Goal: Information Seeking & Learning: Learn about a topic

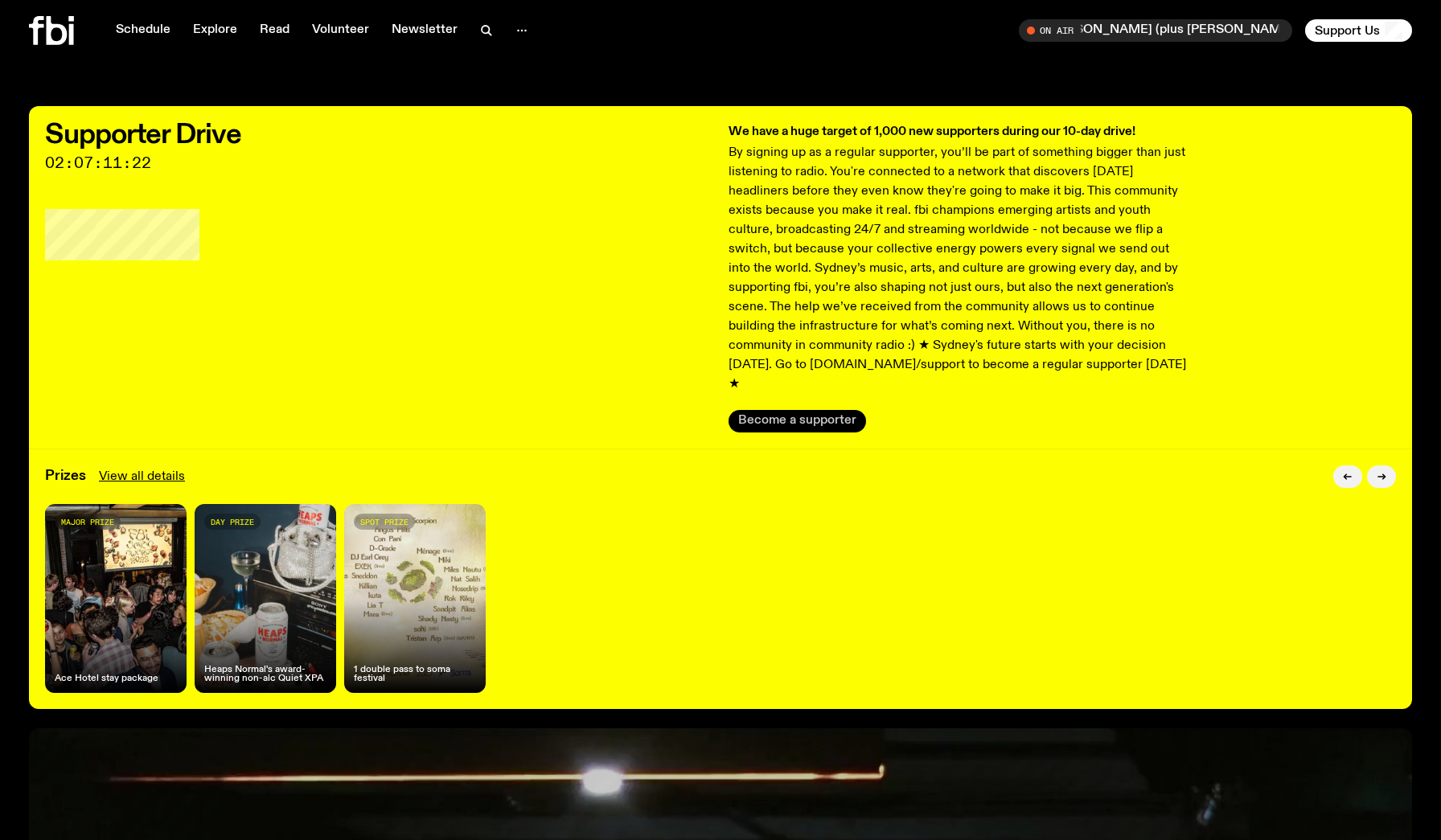
click at [822, 410] on button "Become a supporter" at bounding box center [797, 421] width 137 height 23
click at [127, 467] on link "View all details" at bounding box center [142, 476] width 86 height 20
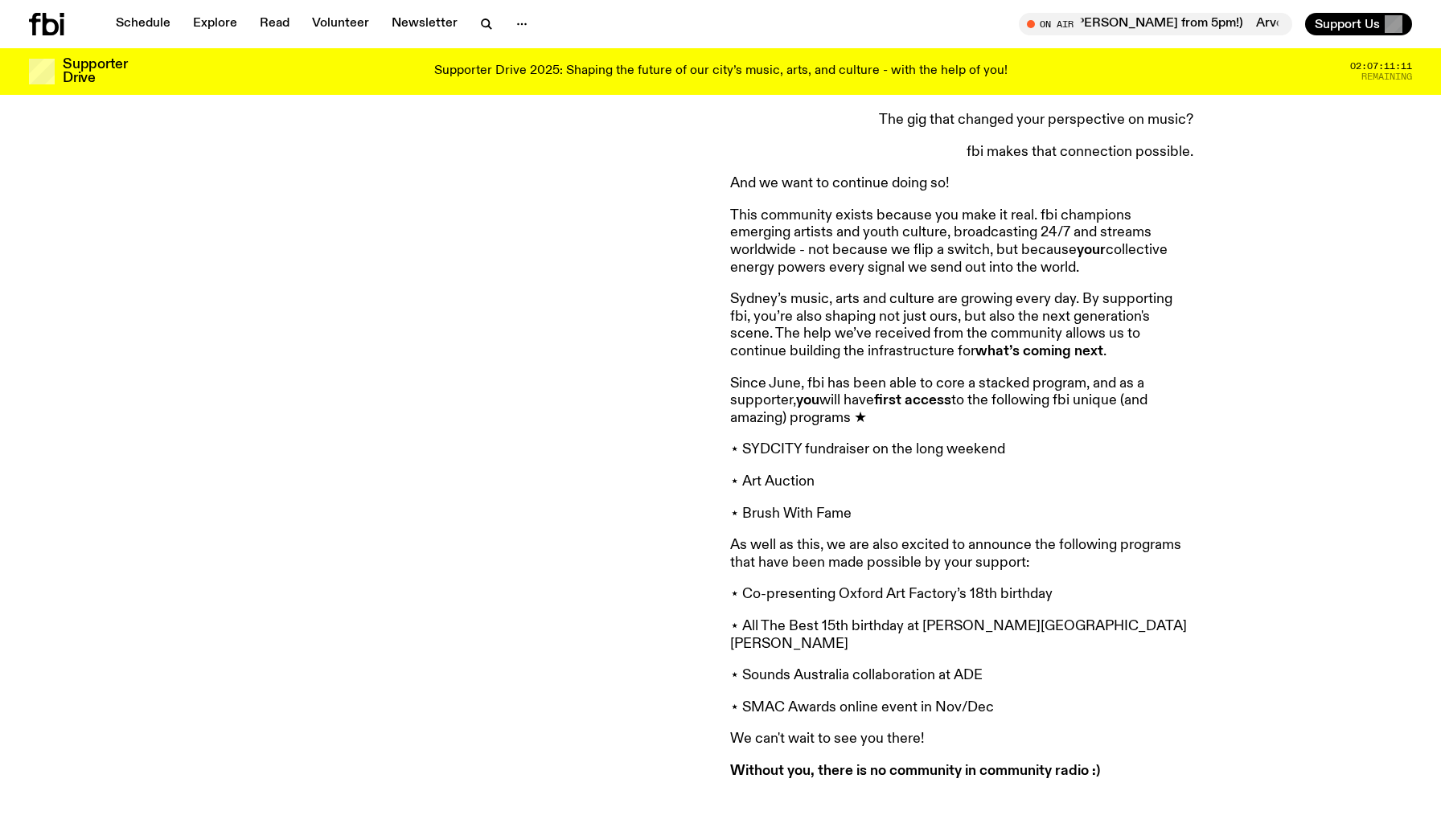
scroll to position [1134, 0]
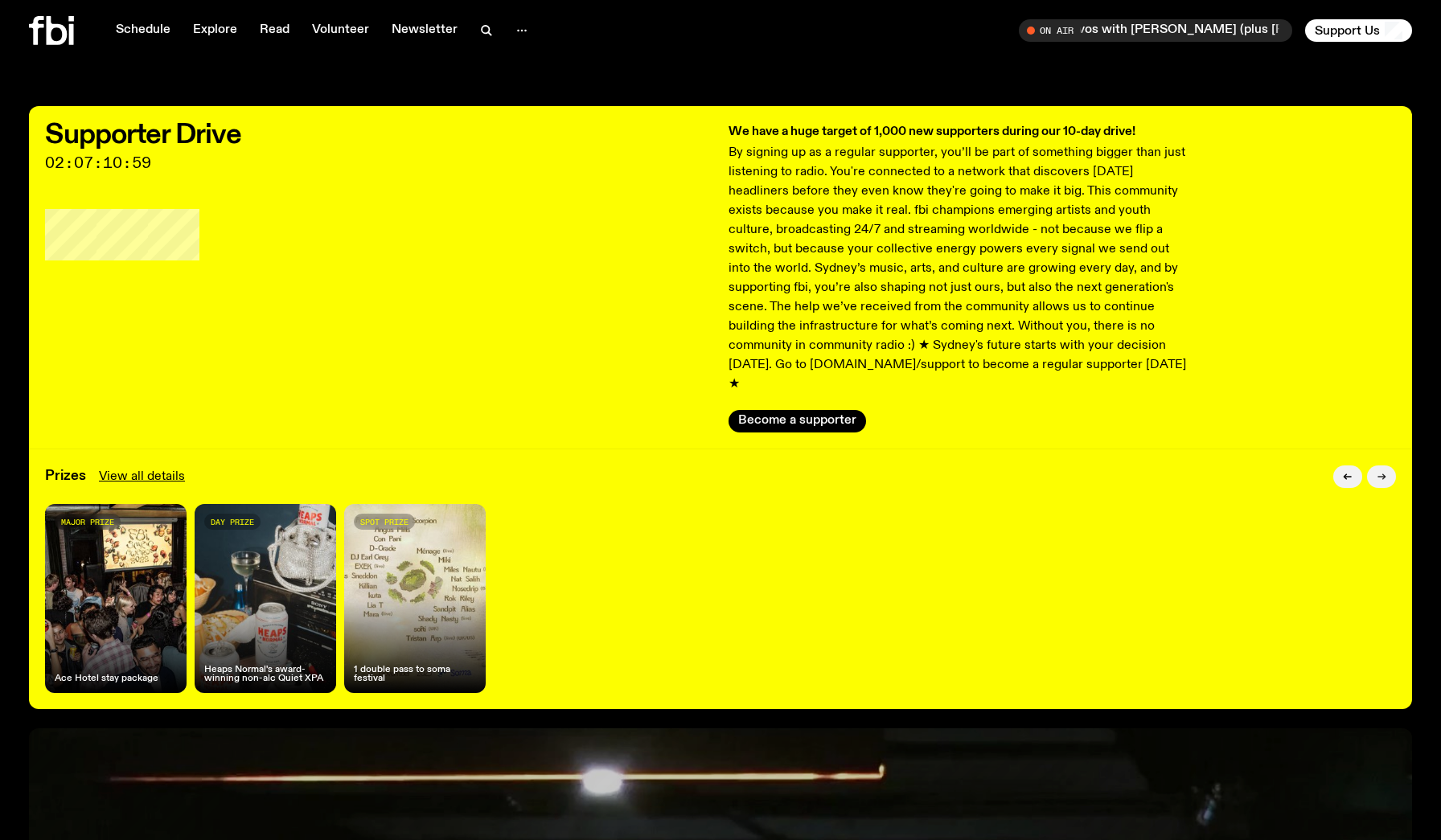
click at [1386, 465] on button "button" at bounding box center [1381, 476] width 29 height 23
click at [798, 410] on button "Become a supporter" at bounding box center [797, 421] width 137 height 23
click at [137, 465] on div "Prizes View all details" at bounding box center [720, 476] width 1351 height 23
click at [137, 467] on link "View all details" at bounding box center [142, 476] width 86 height 20
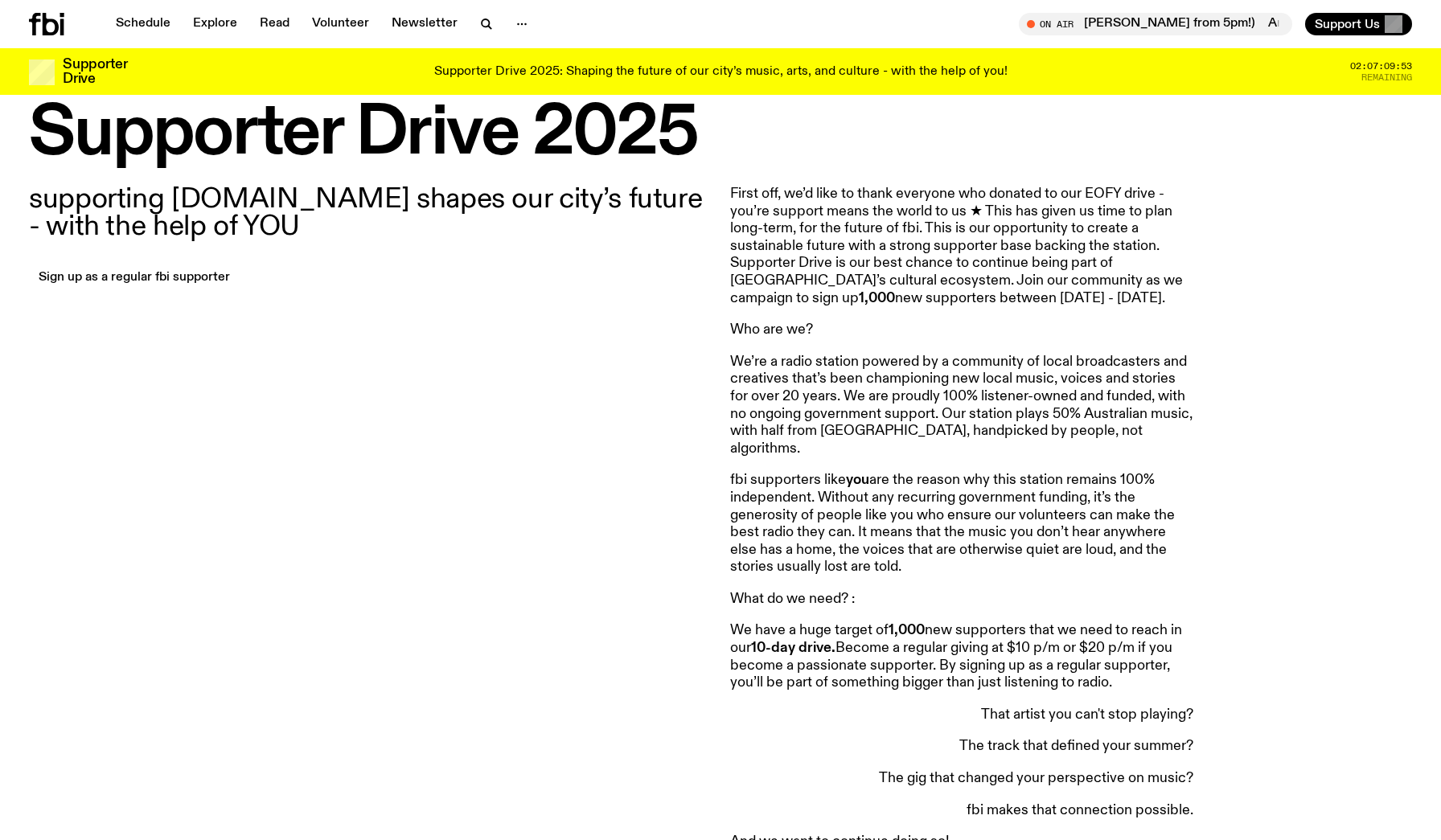
scroll to position [350, 0]
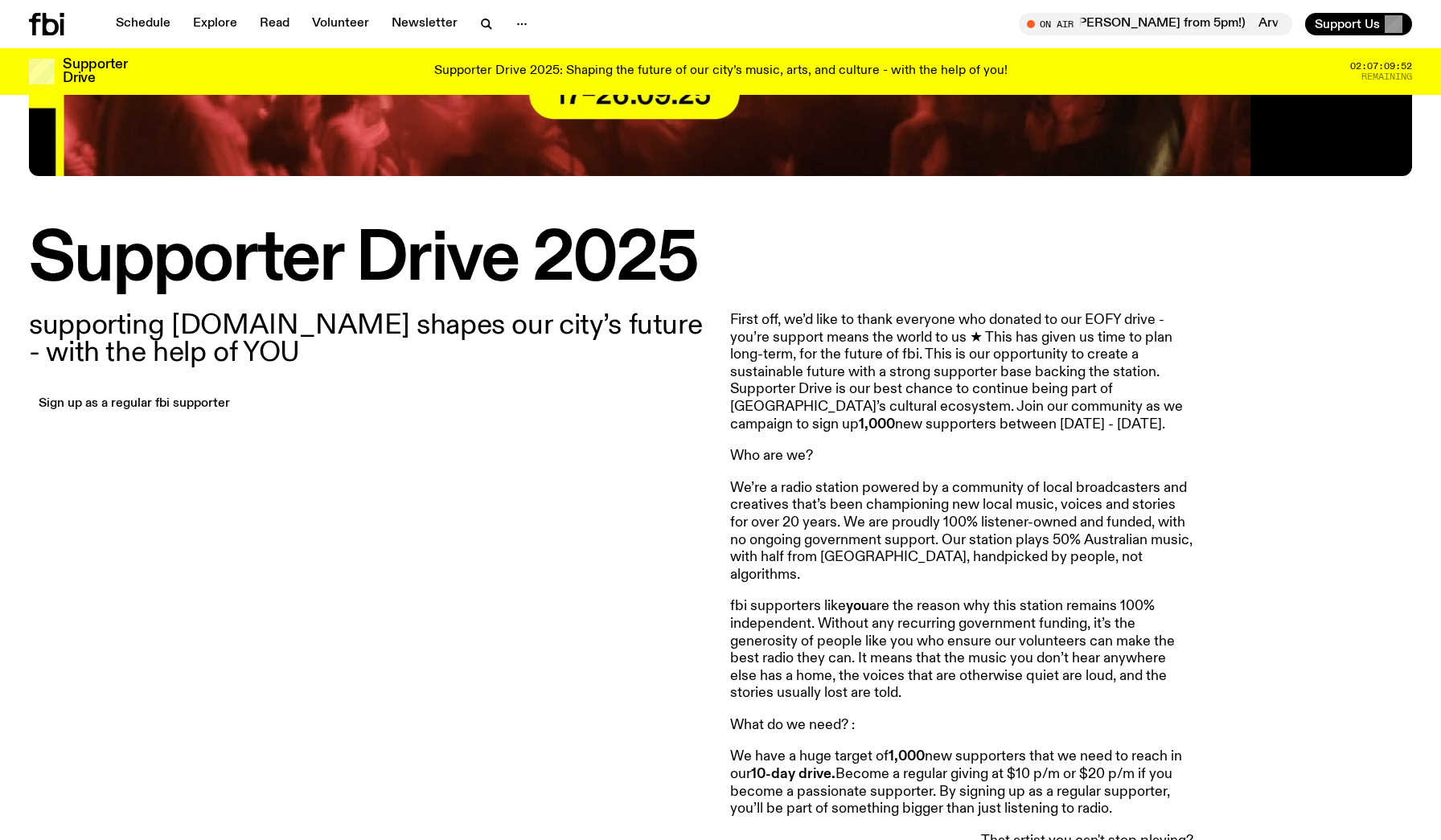
click at [859, 350] on p "First off, we’d like to thank everyone who donated to our EOFY drive - you’re s…" at bounding box center [962, 372] width 463 height 121
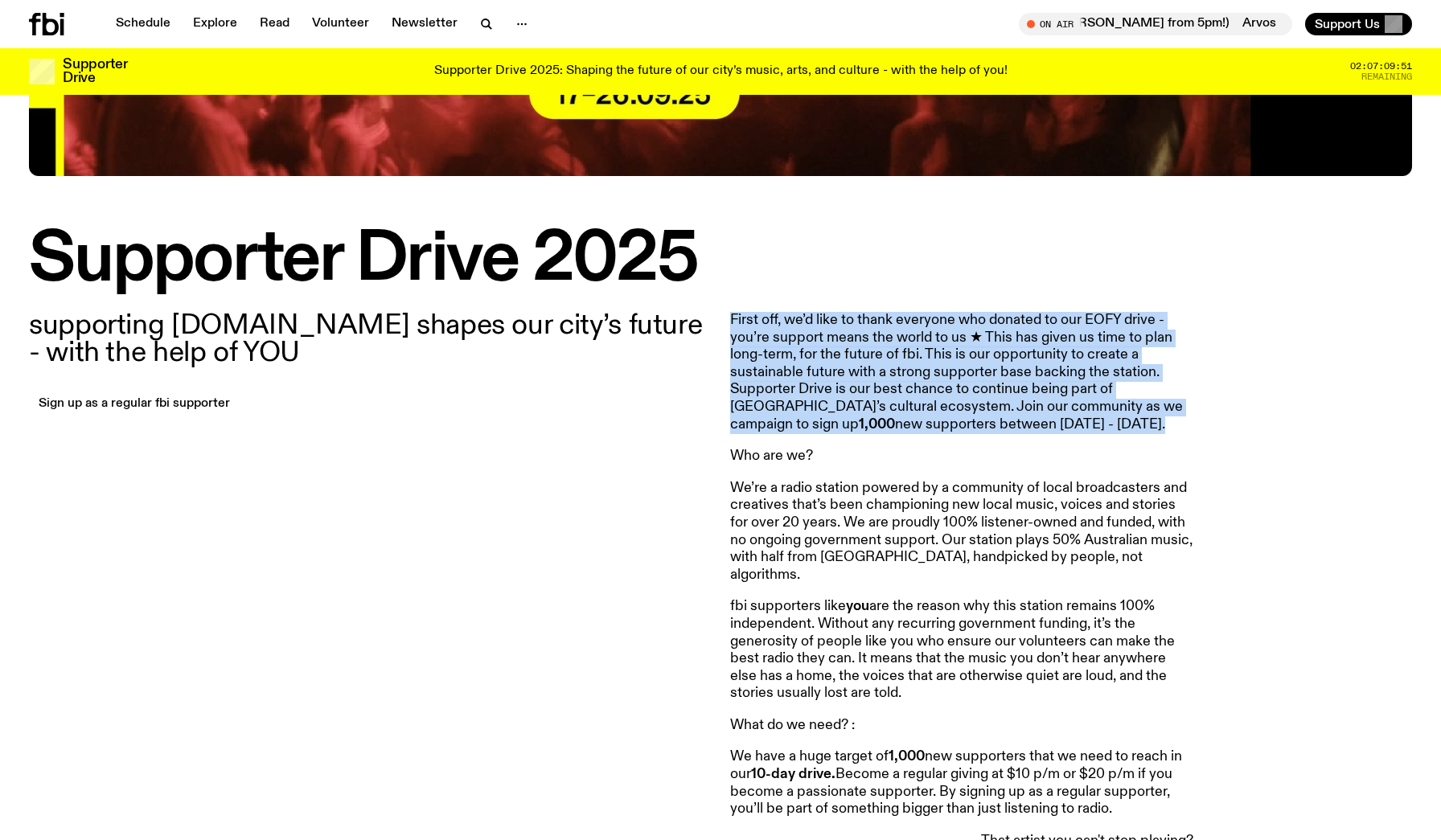
click at [859, 350] on p "First off, we’d like to thank everyone who donated to our EOFY drive - you’re s…" at bounding box center [962, 372] width 463 height 121
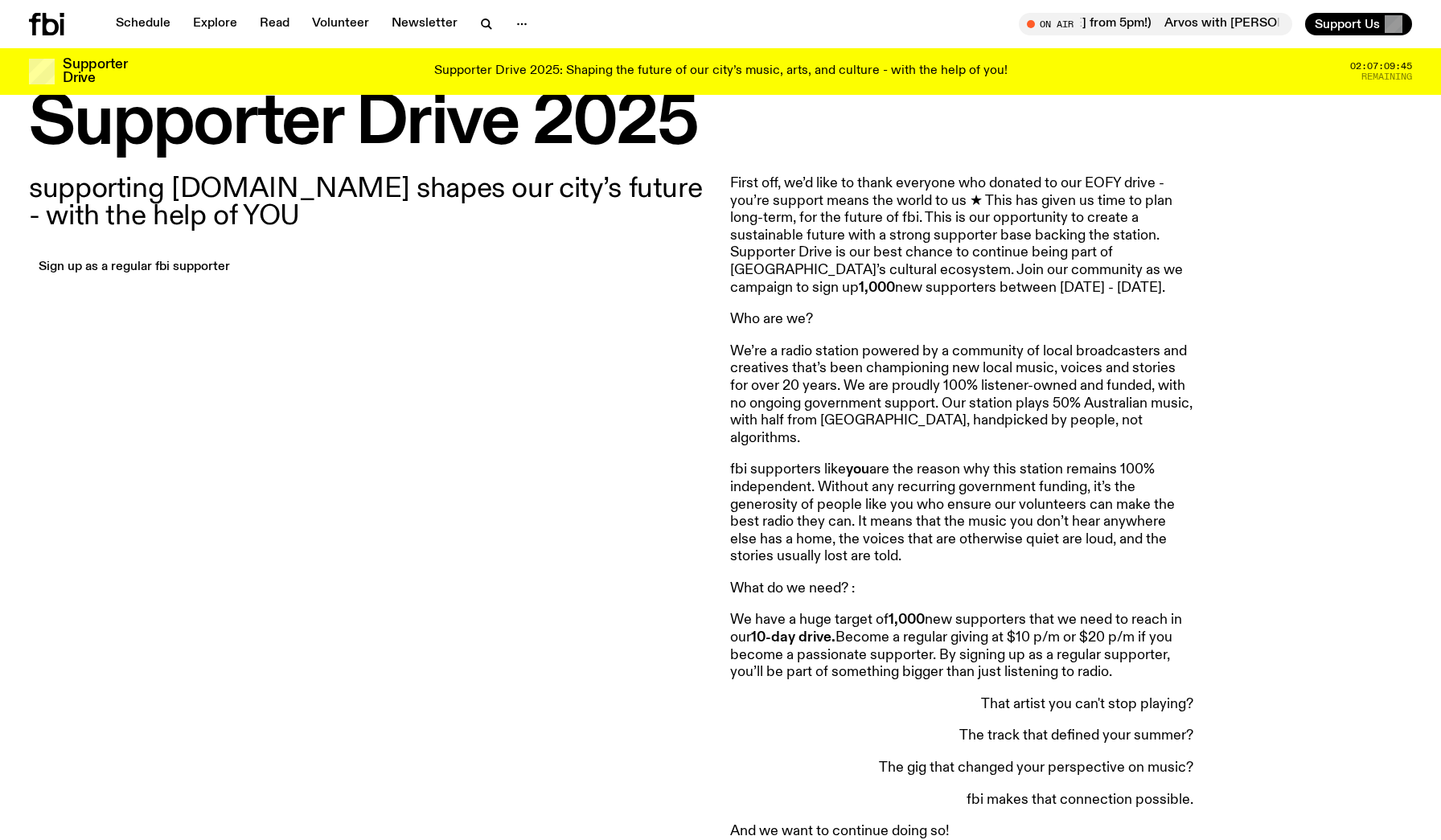
scroll to position [547, 0]
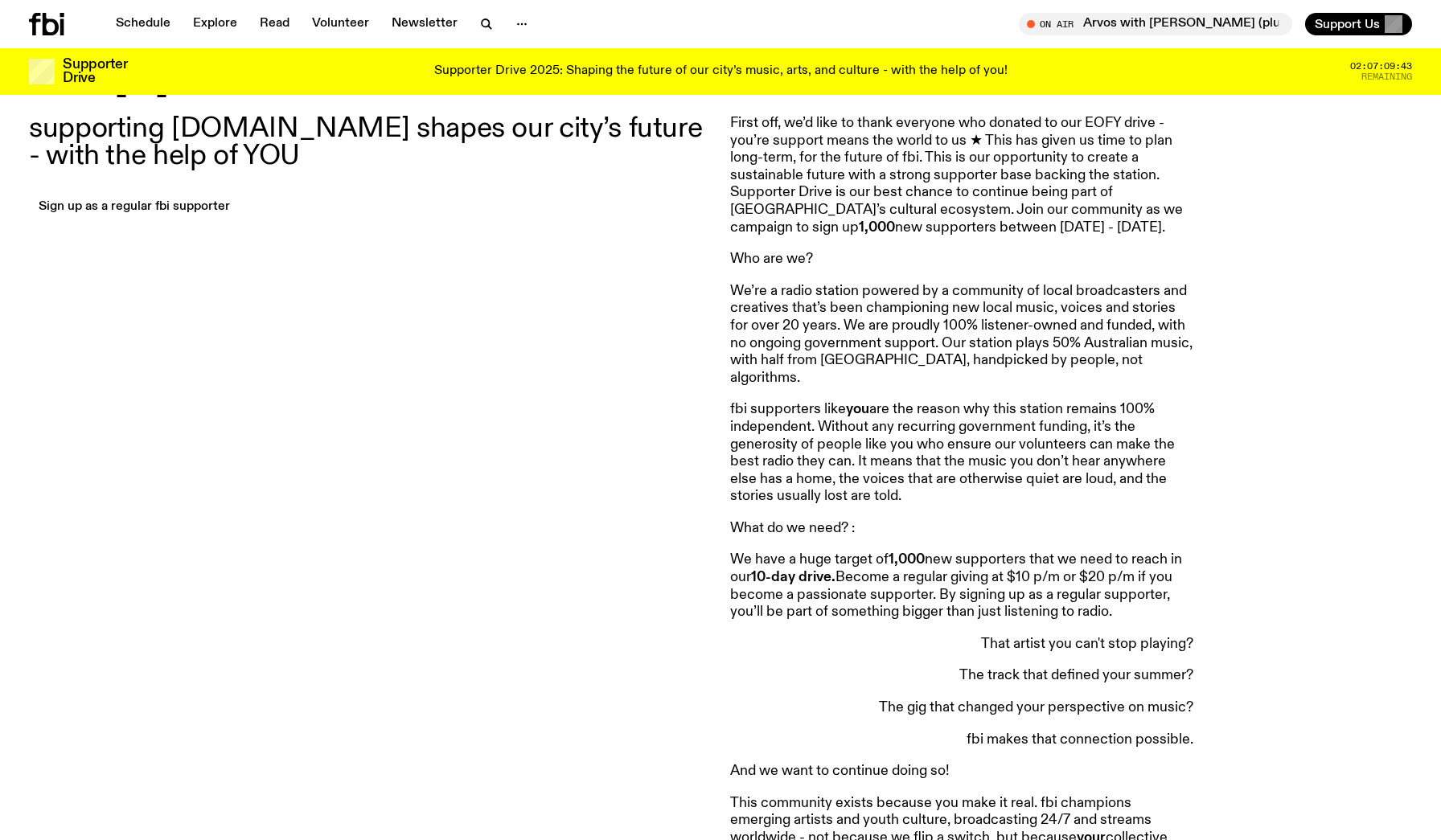
click at [893, 552] on p "We have a huge target of 1,000 new supporters that we need to reach in our 10-d…" at bounding box center [962, 586] width 463 height 70
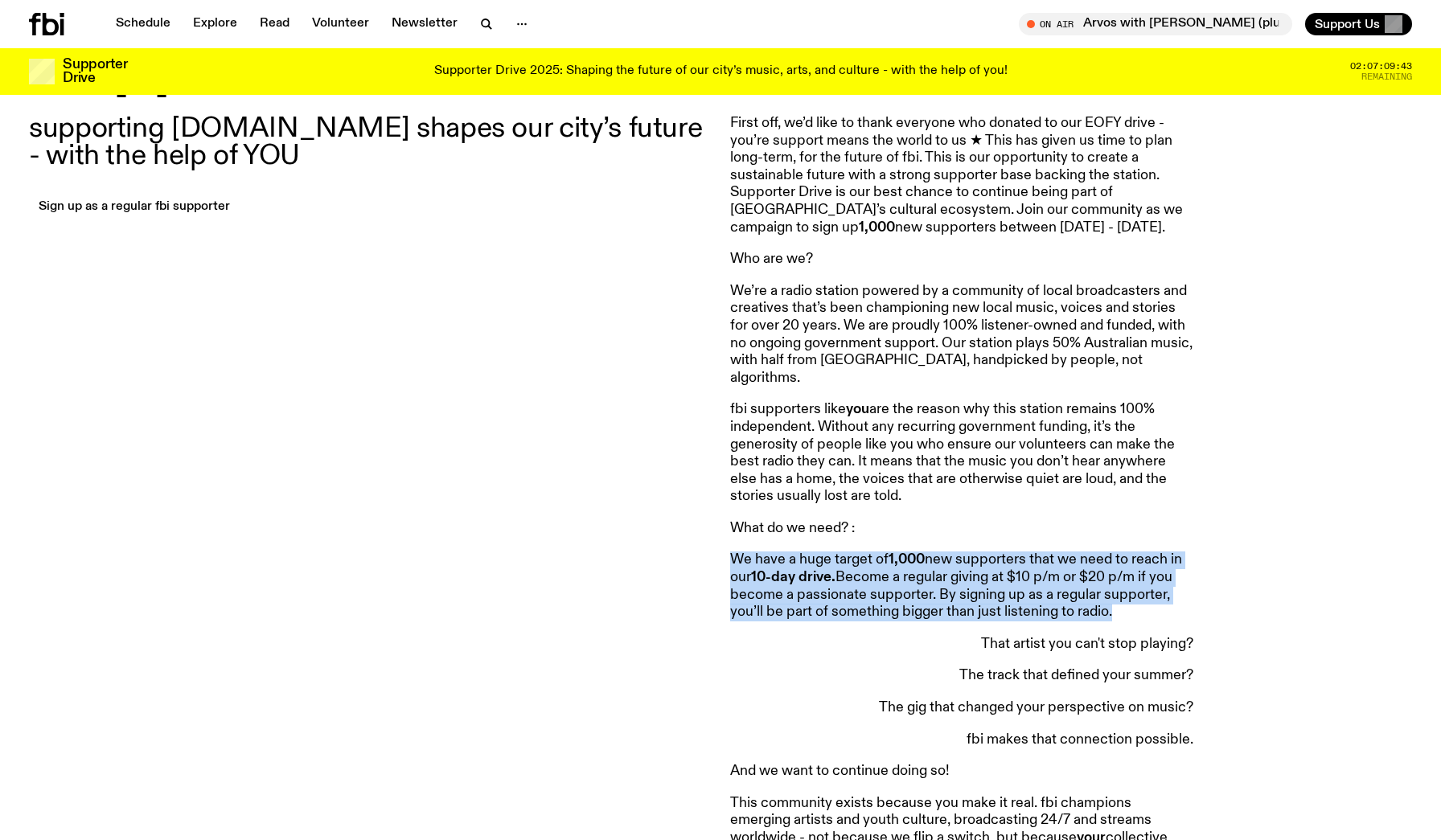
click at [893, 552] on p "We have a huge target of 1,000 new supporters that we need to reach in our 10-d…" at bounding box center [962, 586] width 463 height 70
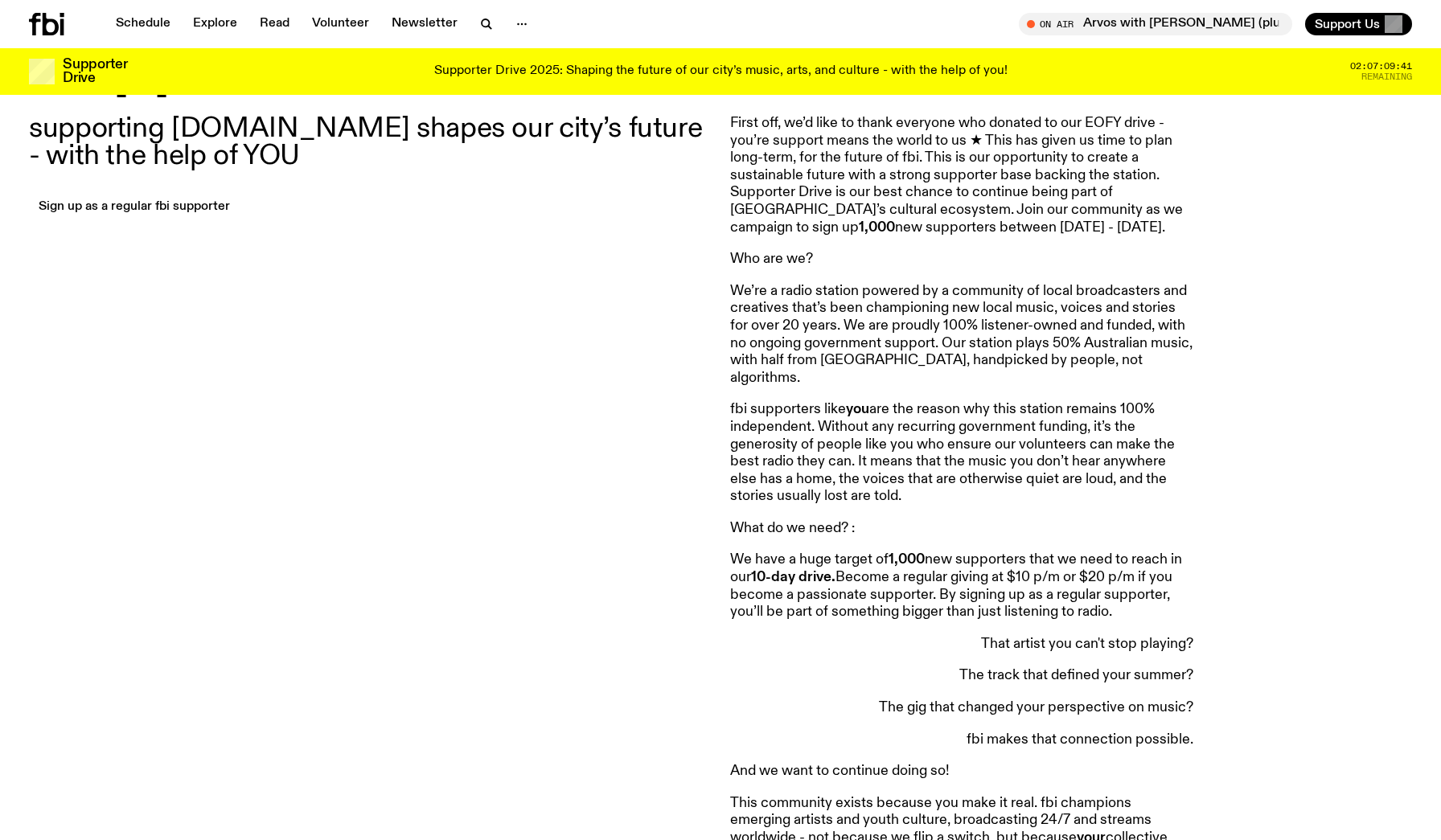
click at [893, 552] on p "We have a huge target of 1,000 new supporters that we need to reach in our 10-d…" at bounding box center [962, 586] width 463 height 70
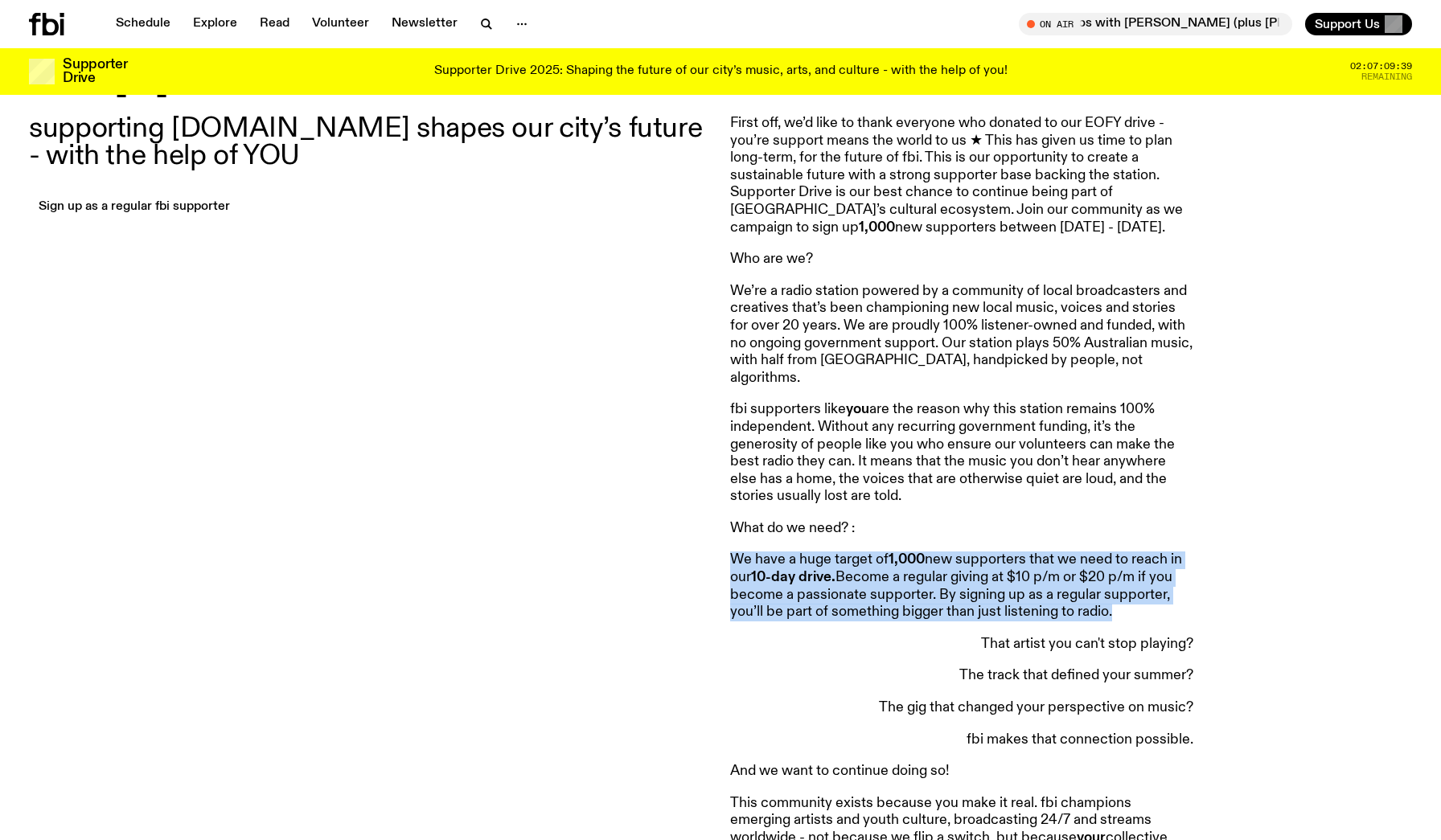
click at [893, 552] on p "We have a huge target of 1,000 new supporters that we need to reach in our 10-d…" at bounding box center [962, 586] width 463 height 70
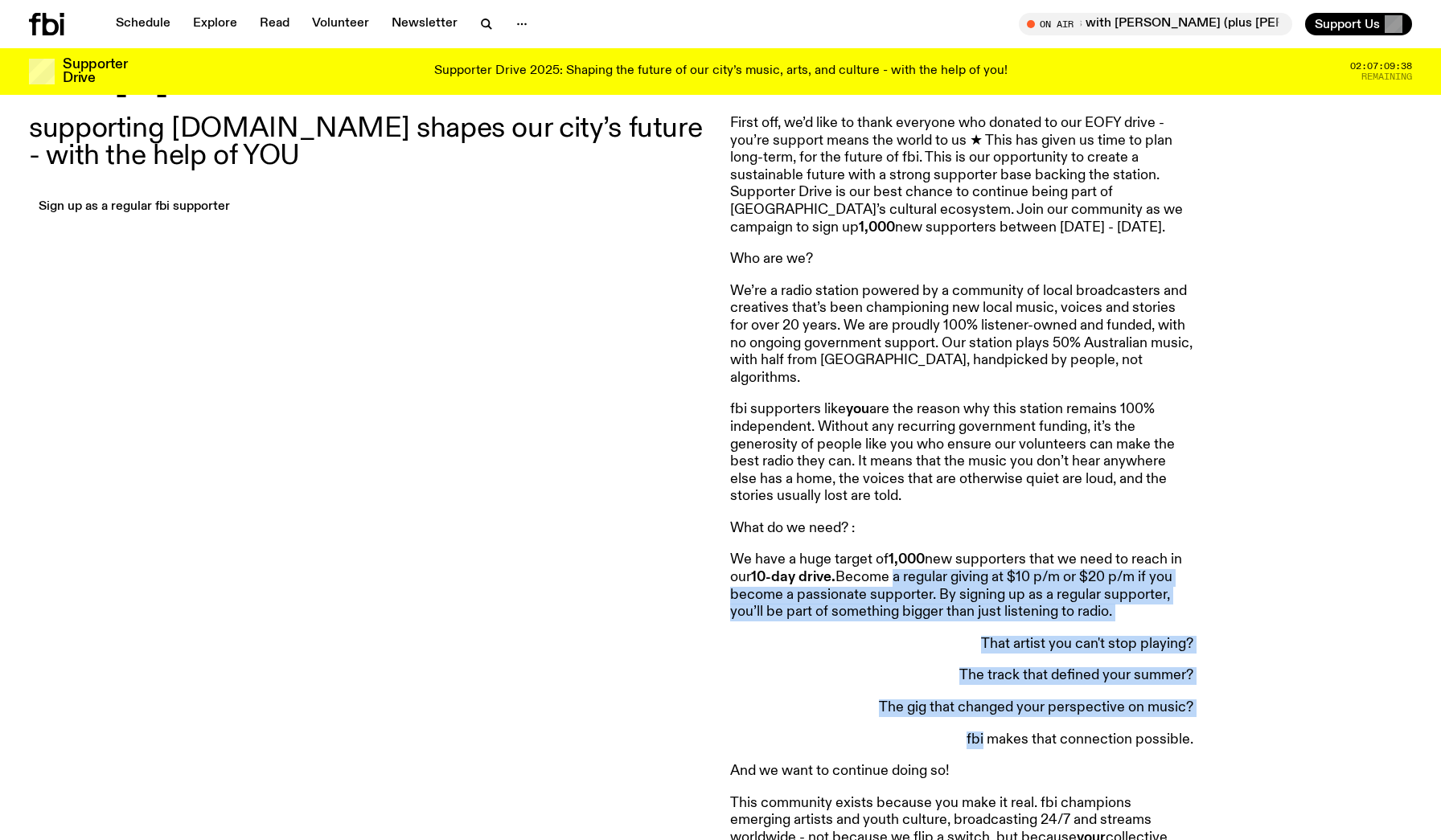
drag, startPoint x: 893, startPoint y: 546, endPoint x: 938, endPoint y: 697, distance: 157.6
click at [938, 697] on article "First off, we’d like to thank everyone who donated to our EOFY drive - you’re s…" at bounding box center [962, 740] width 463 height 1252
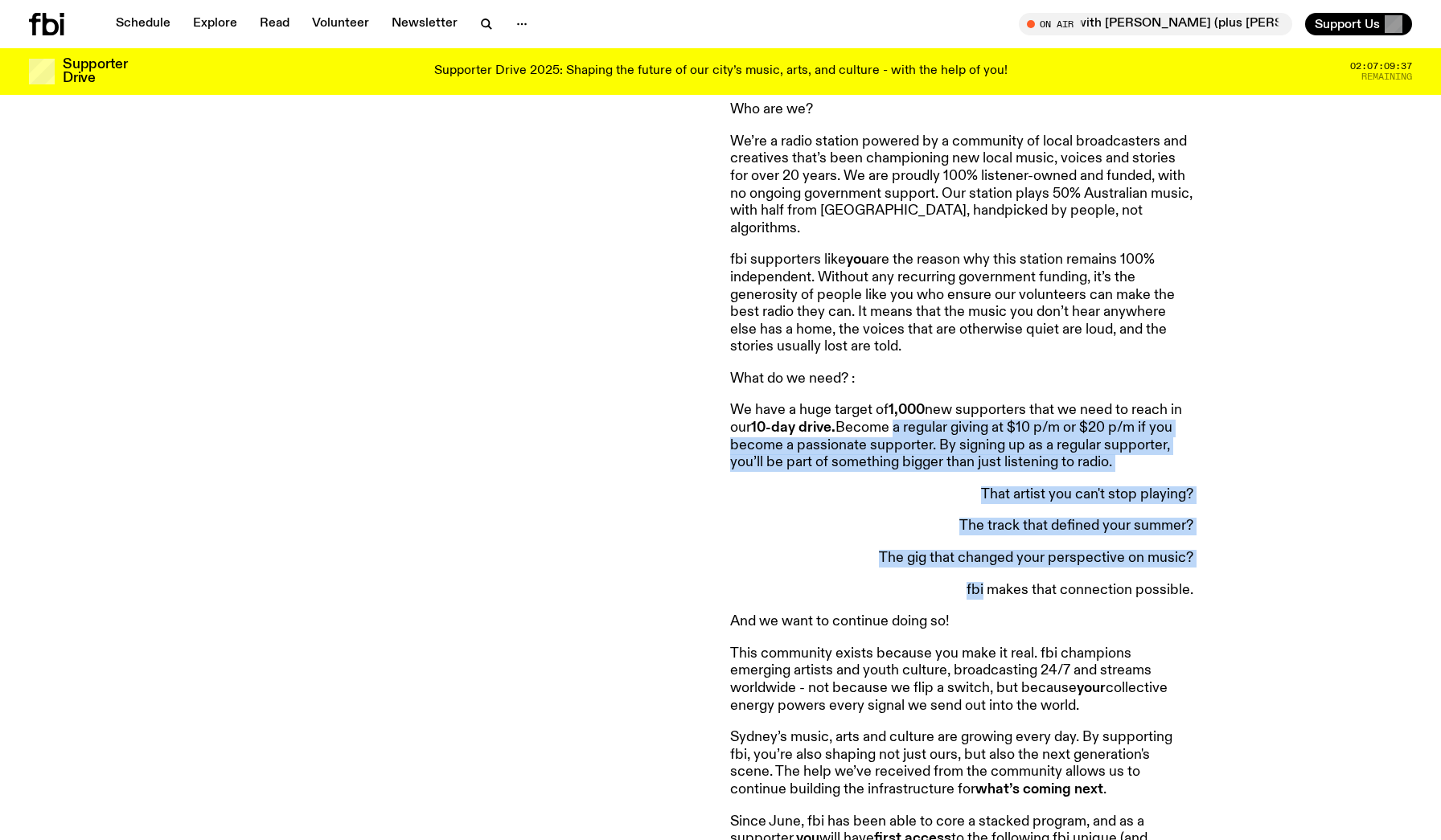
click at [885, 646] on p "This community exists because you make it real. fbi champions emerging artists …" at bounding box center [962, 680] width 463 height 70
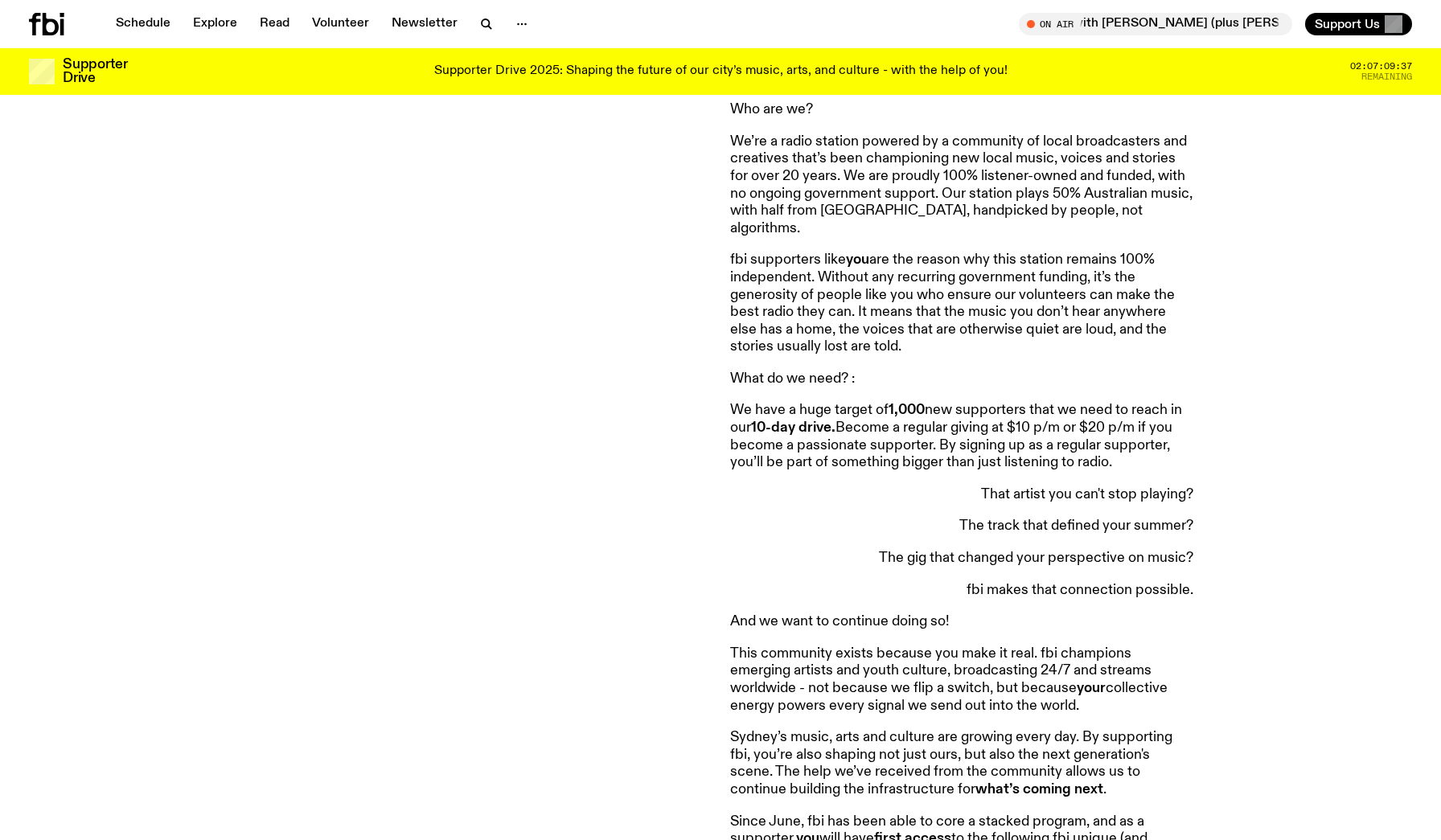
click at [885, 646] on p "This community exists because you make it real. fbi champions emerging artists …" at bounding box center [962, 680] width 463 height 70
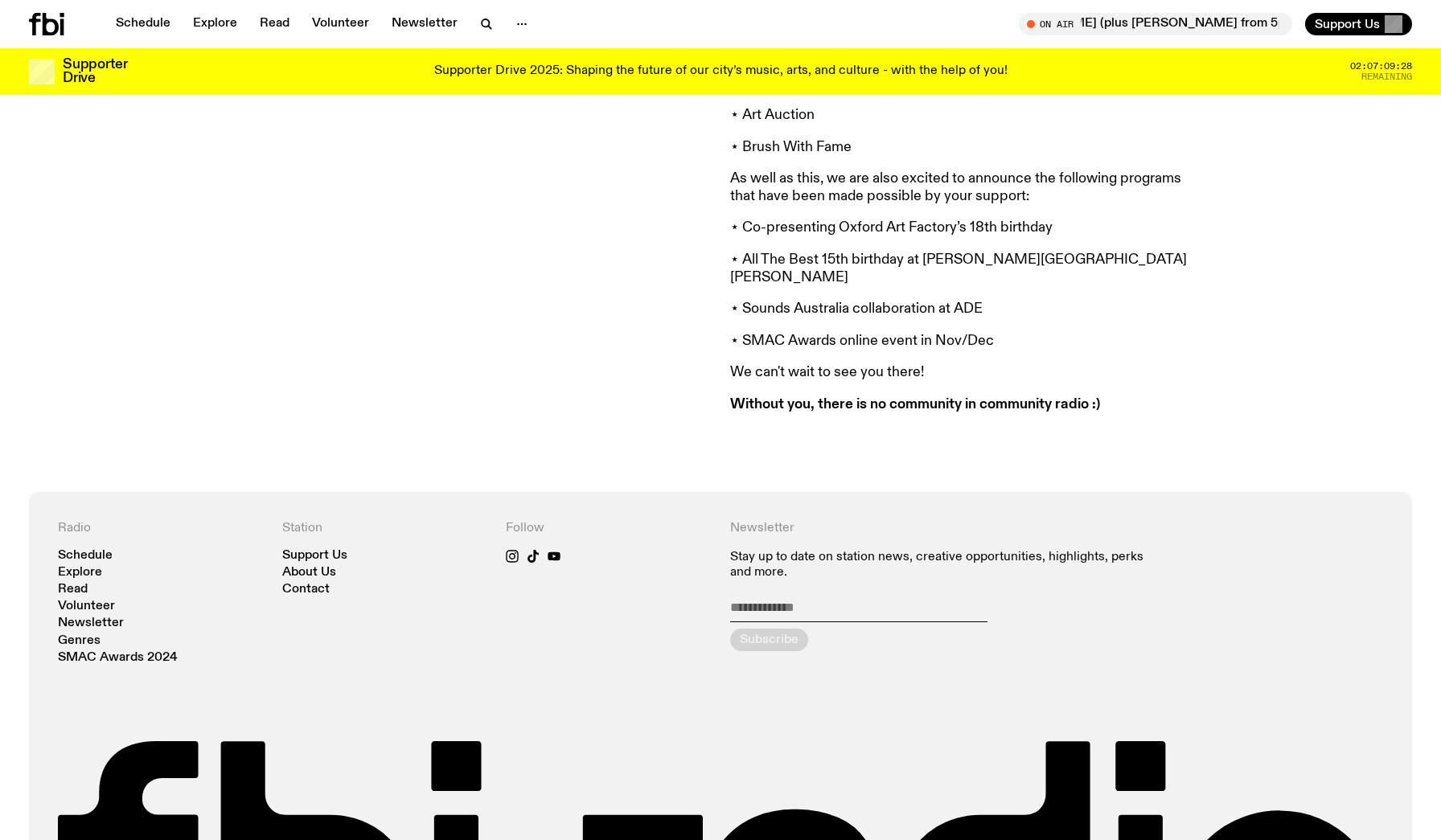
scroll to position [1224, 0]
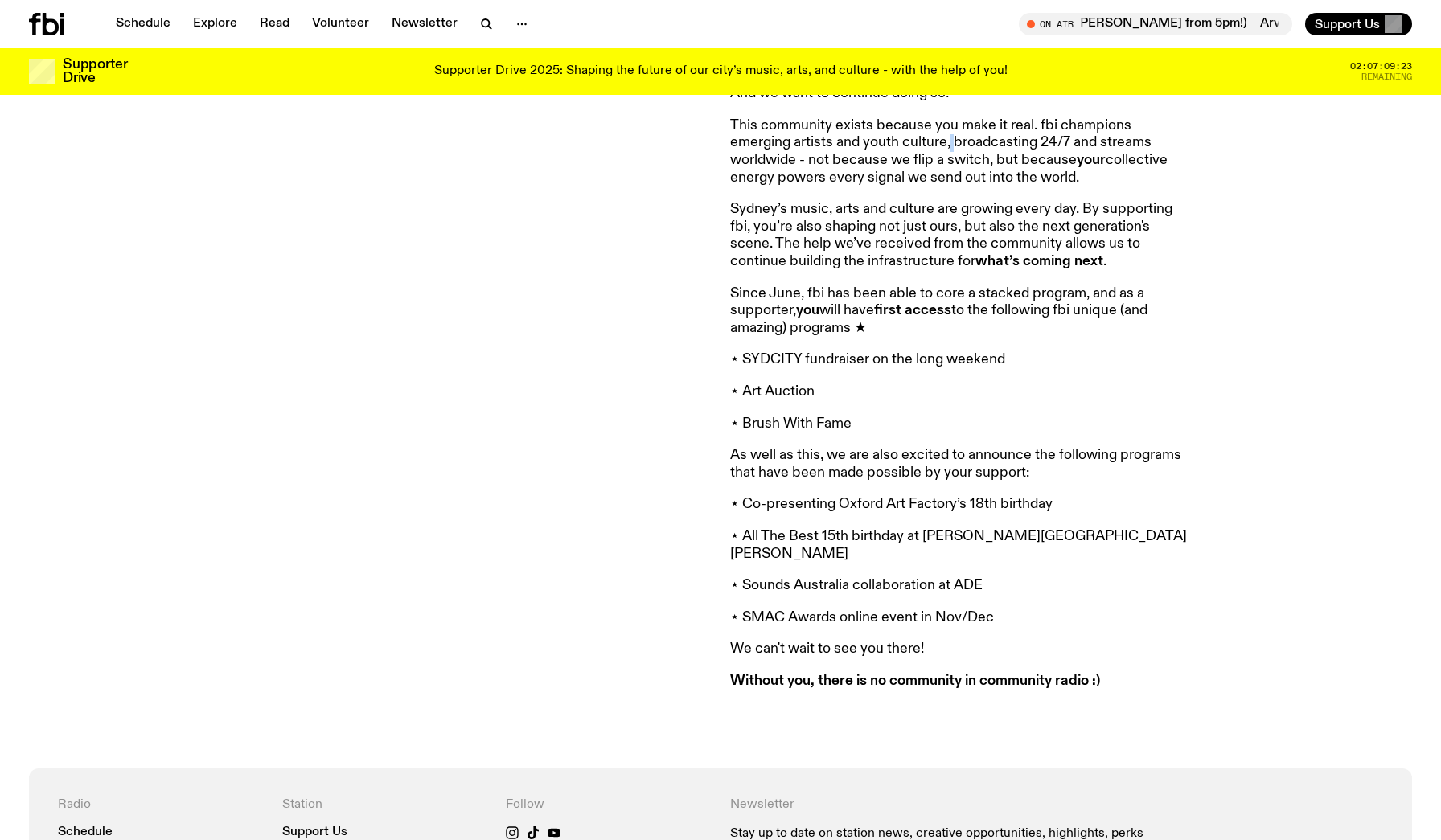
click at [1399, 81] on span "Remaining" at bounding box center [1386, 76] width 51 height 8
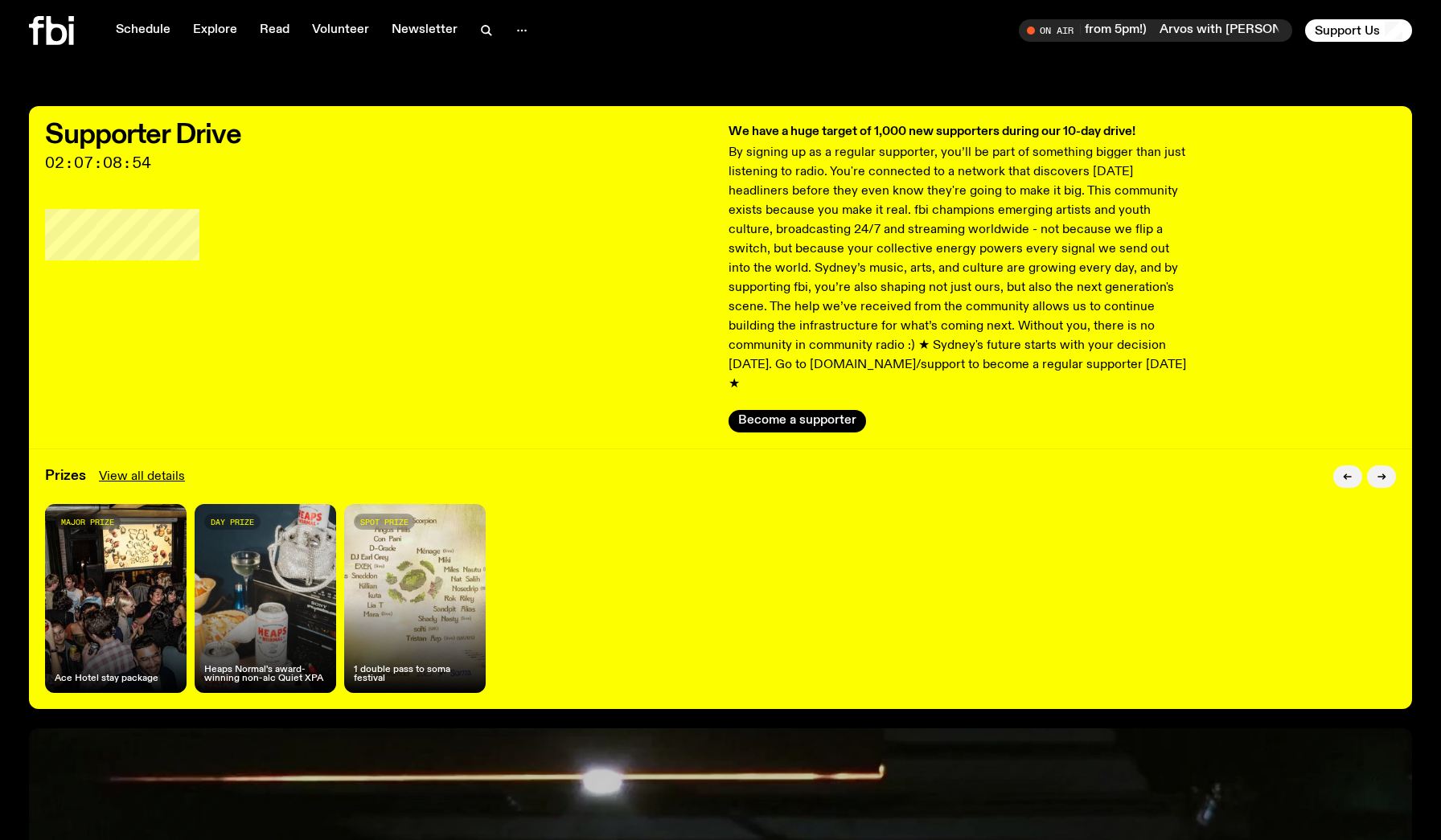
click at [413, 586] on div "spot prize 1 double pass to soma festival" at bounding box center [415, 598] width 142 height 189
click at [370, 504] on div "spot prize 1 double pass to soma festival" at bounding box center [415, 598] width 142 height 189
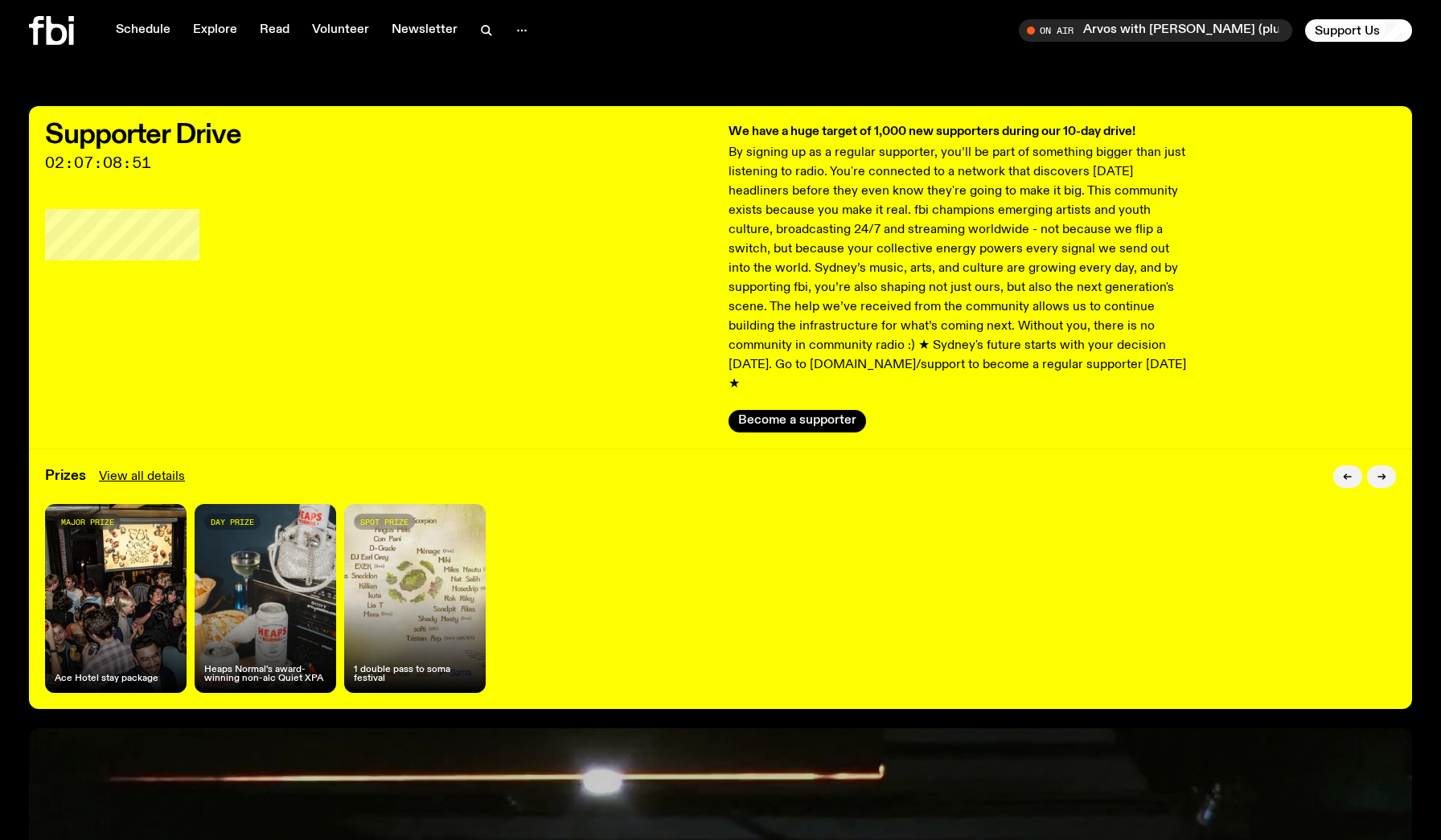
click at [378, 512] on div "spot prize 1 double pass to soma festival" at bounding box center [415, 598] width 142 height 189
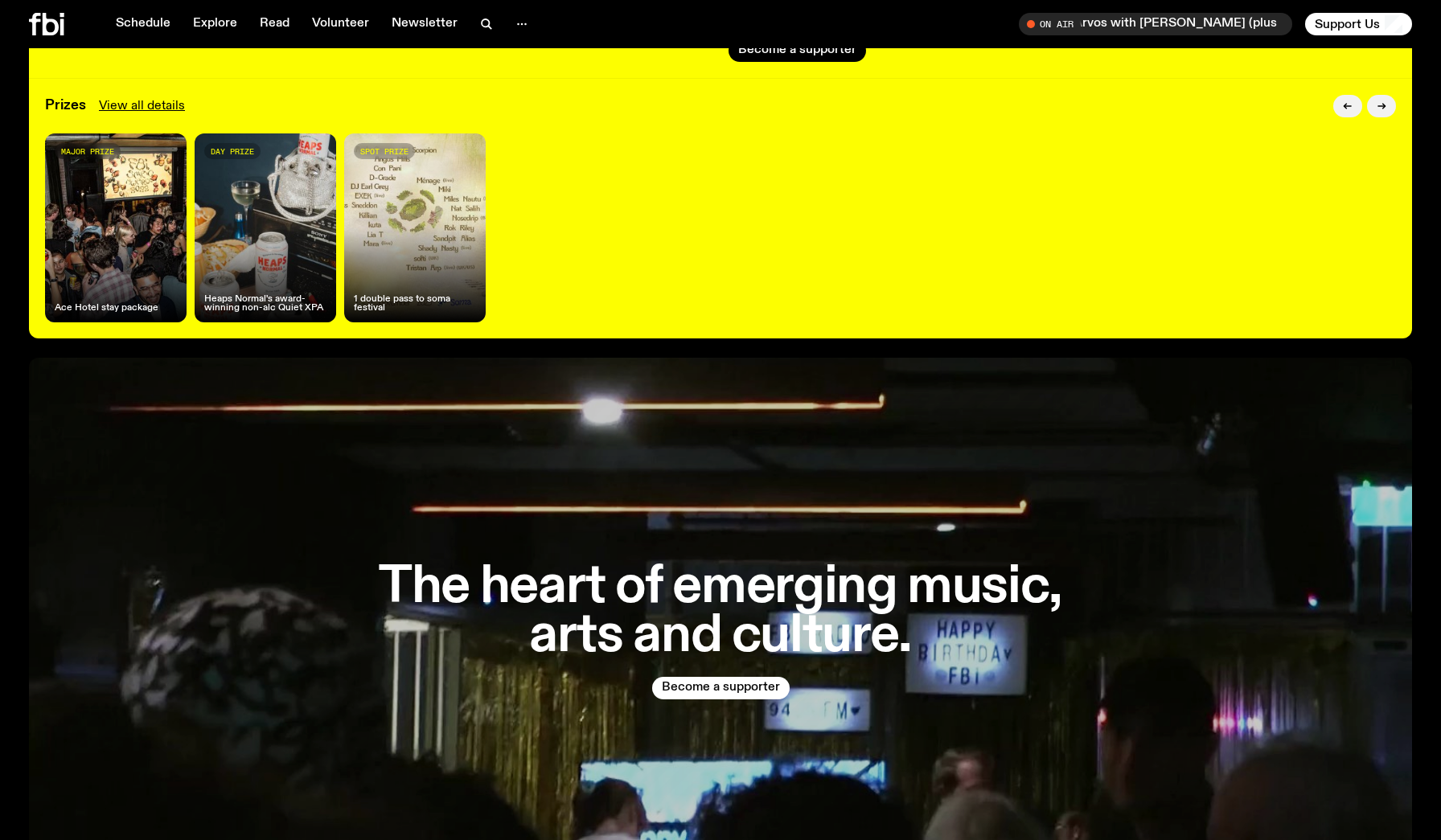
scroll to position [393, 0]
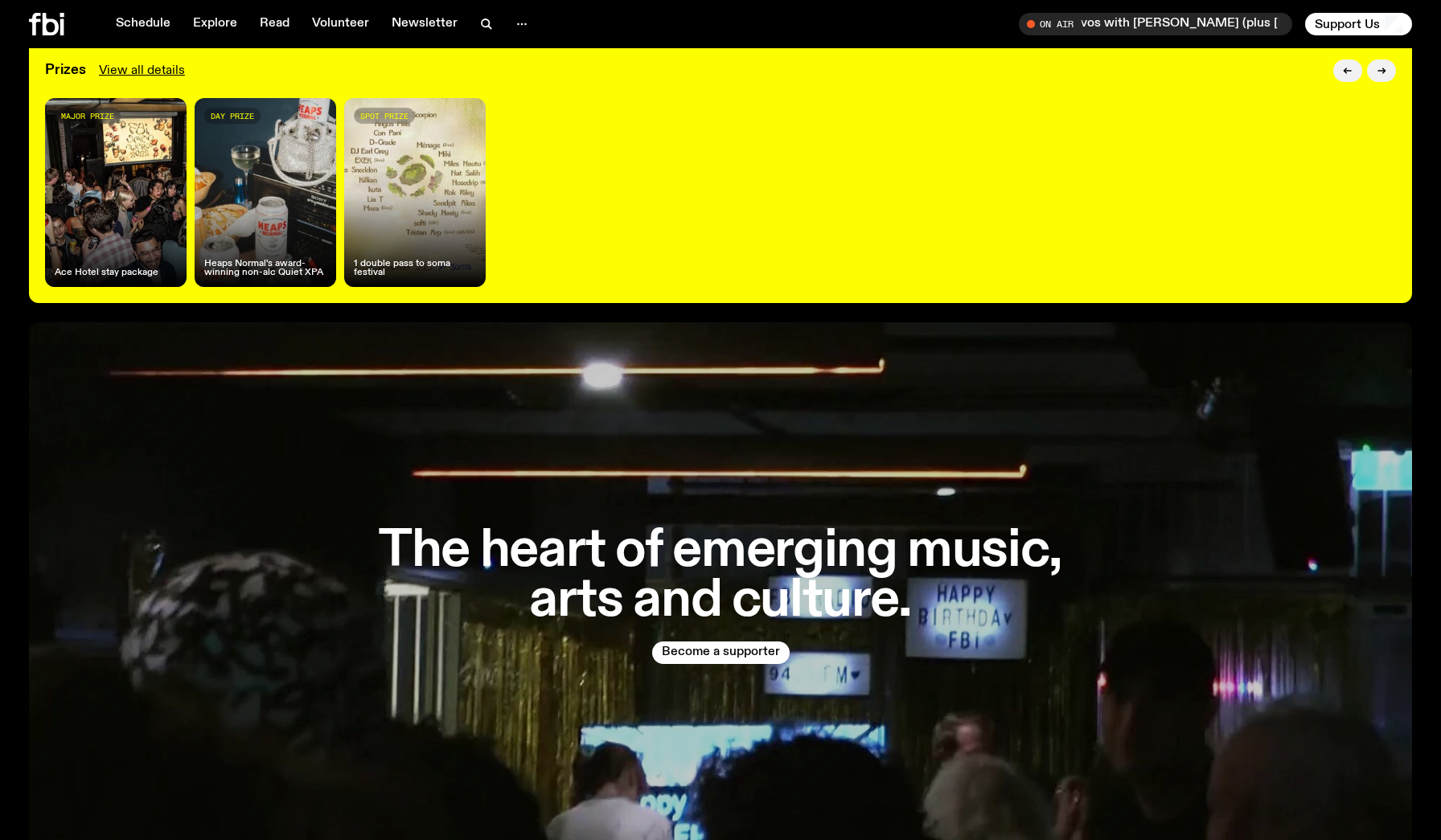
click at [356, 198] on div "spot prize 1 double pass to soma festival" at bounding box center [415, 192] width 142 height 189
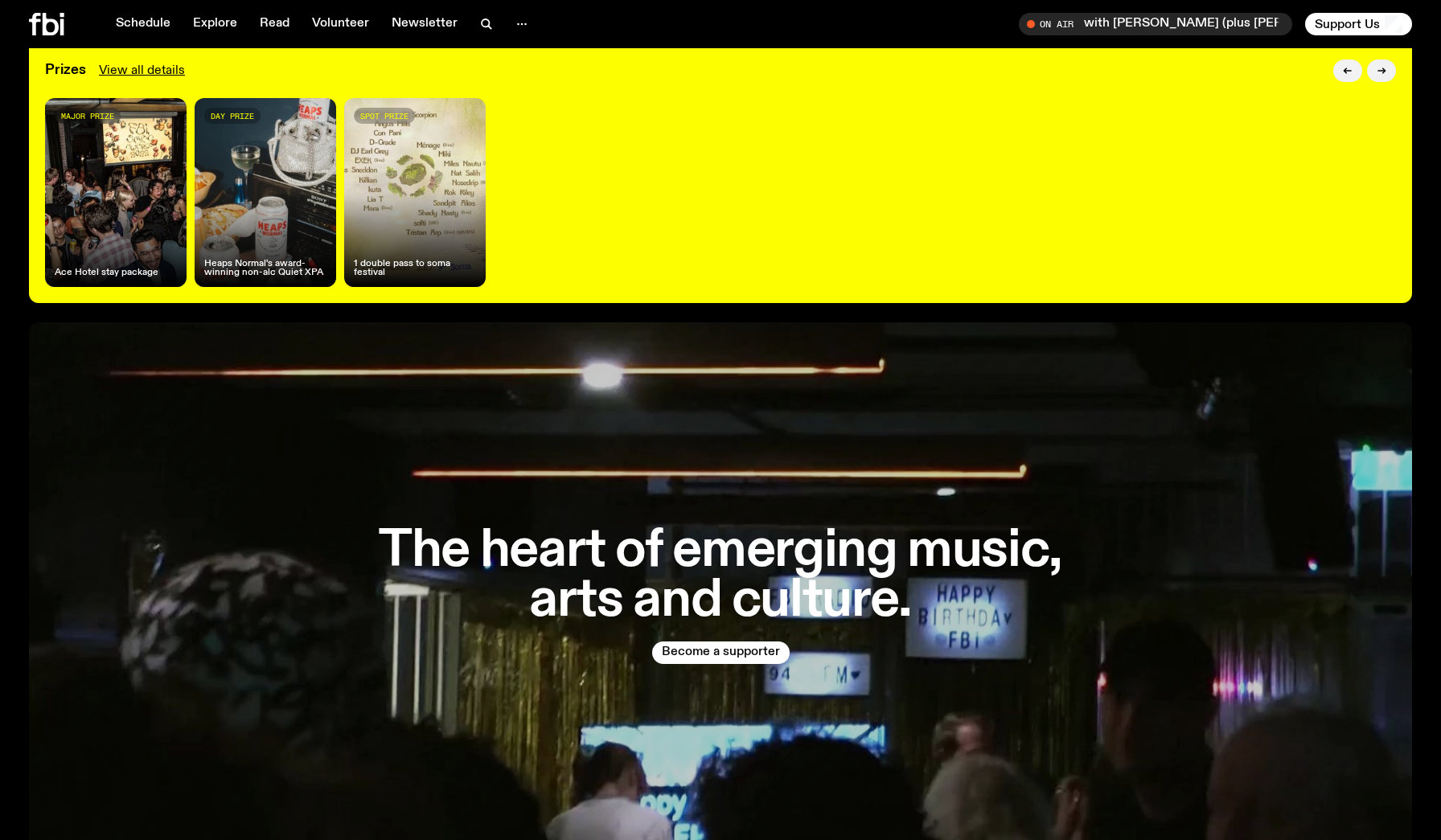
click at [356, 198] on div "spot prize 1 double pass to soma festival" at bounding box center [415, 192] width 142 height 189
click at [372, 194] on div "spot prize 1 double pass to soma festival" at bounding box center [415, 192] width 142 height 189
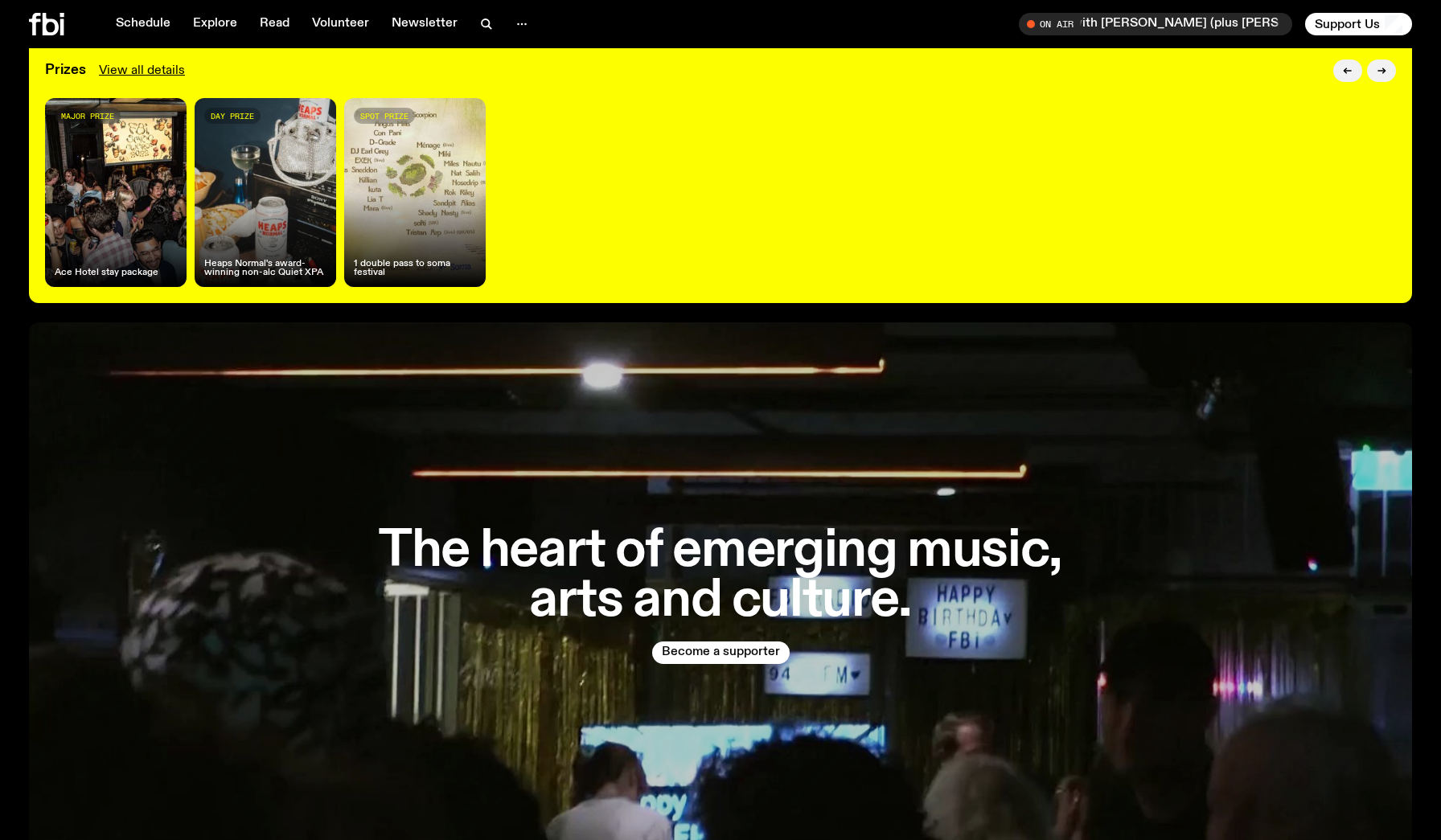
click at [372, 194] on div "spot prize 1 double pass to soma festival" at bounding box center [415, 192] width 142 height 189
click at [299, 185] on div "day prize Heaps Normal's award-winning non-alc Quiet XPA" at bounding box center [265, 192] width 142 height 189
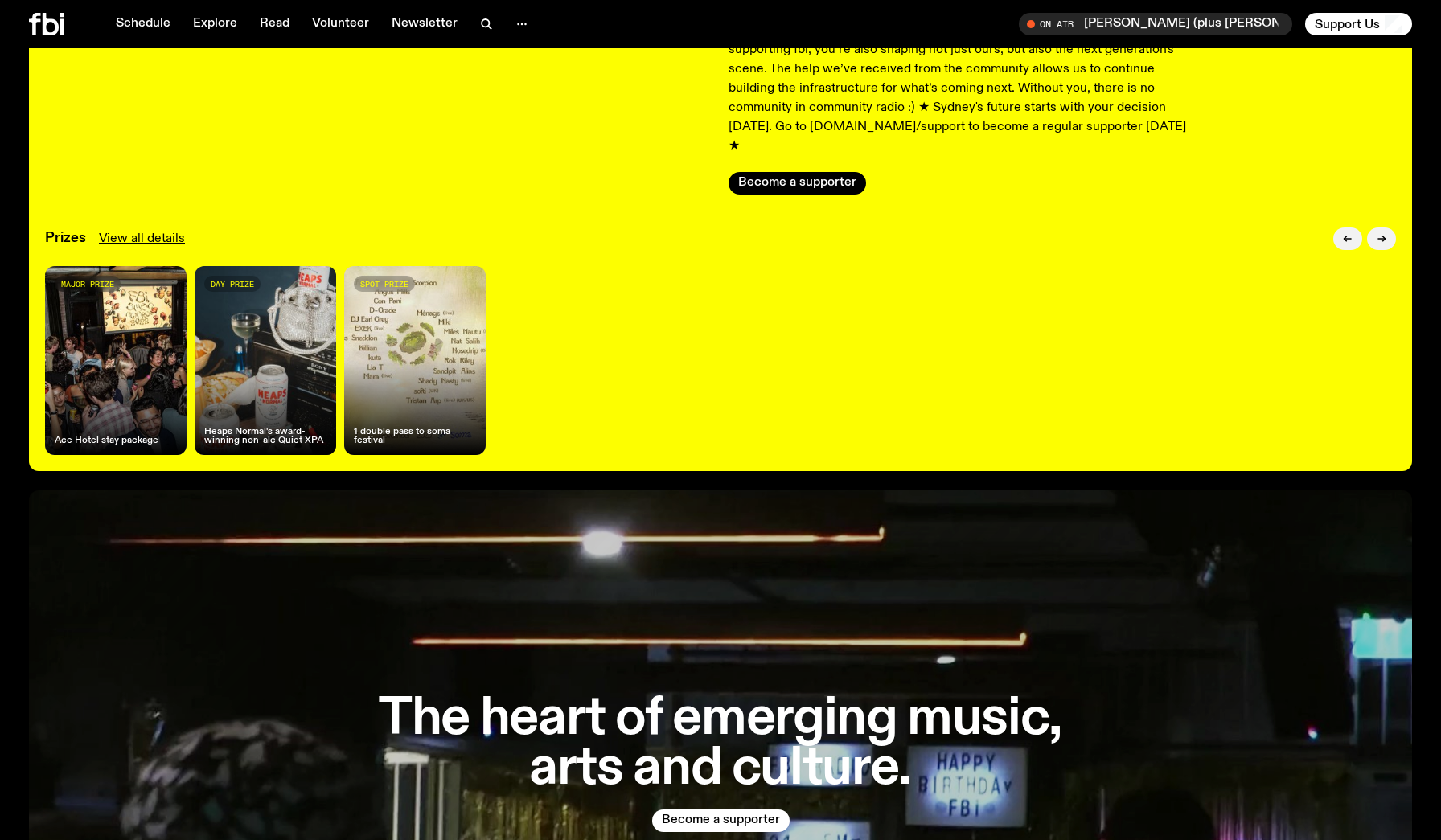
scroll to position [65, 0]
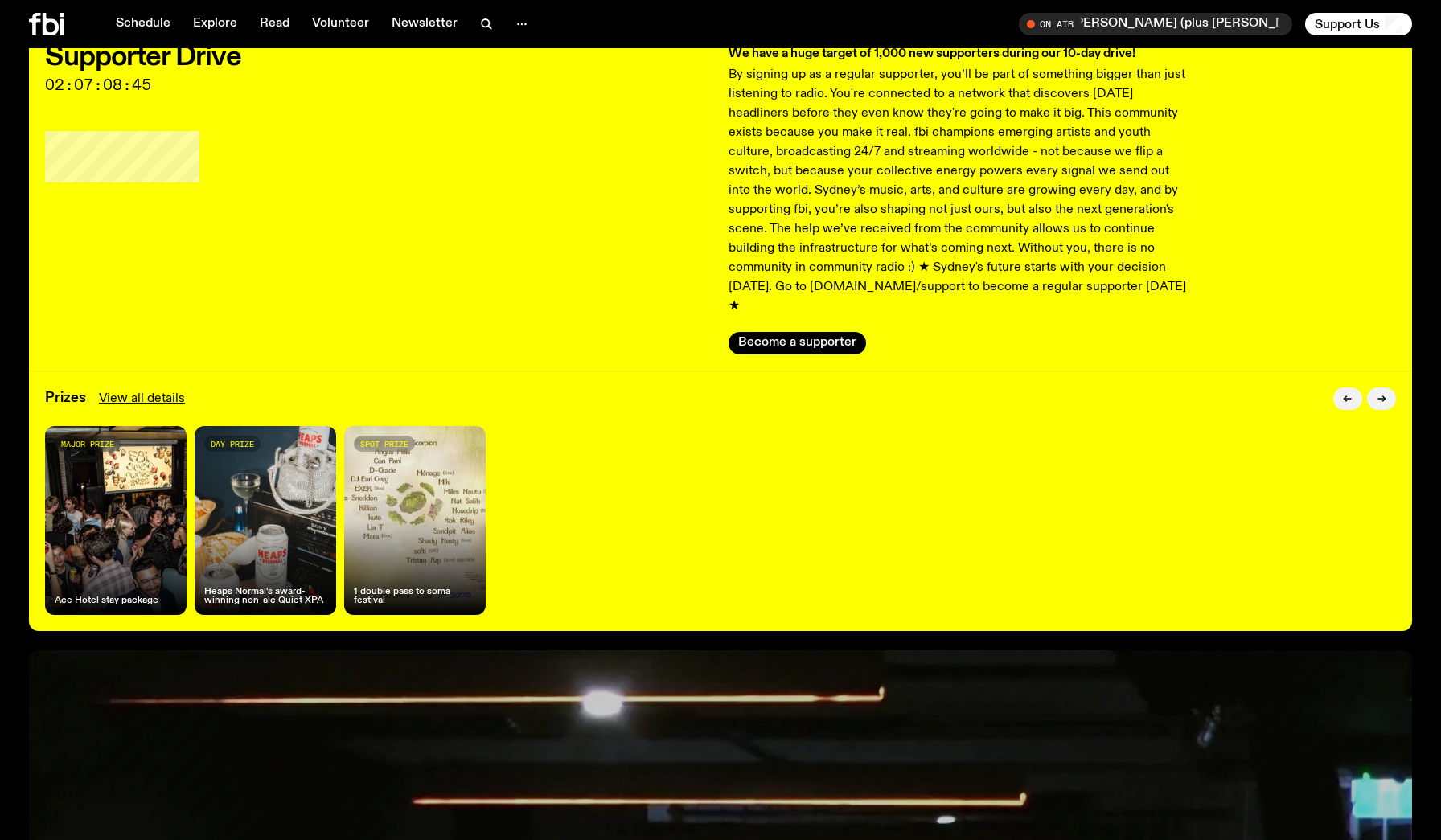
click at [299, 185] on div "Supporter Drive 02:07:08:45" at bounding box center [379, 199] width 667 height 310
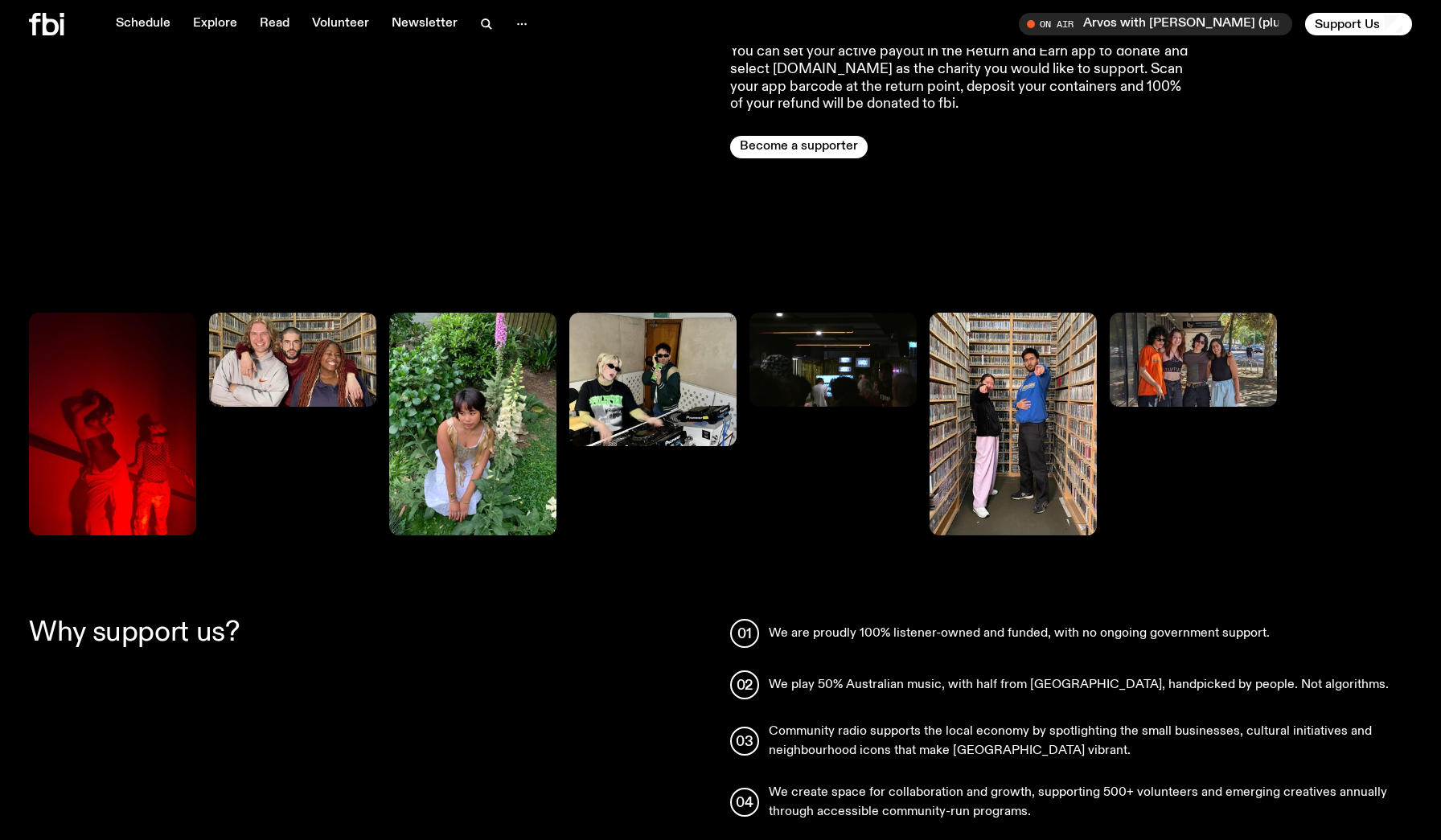
scroll to position [1592, 0]
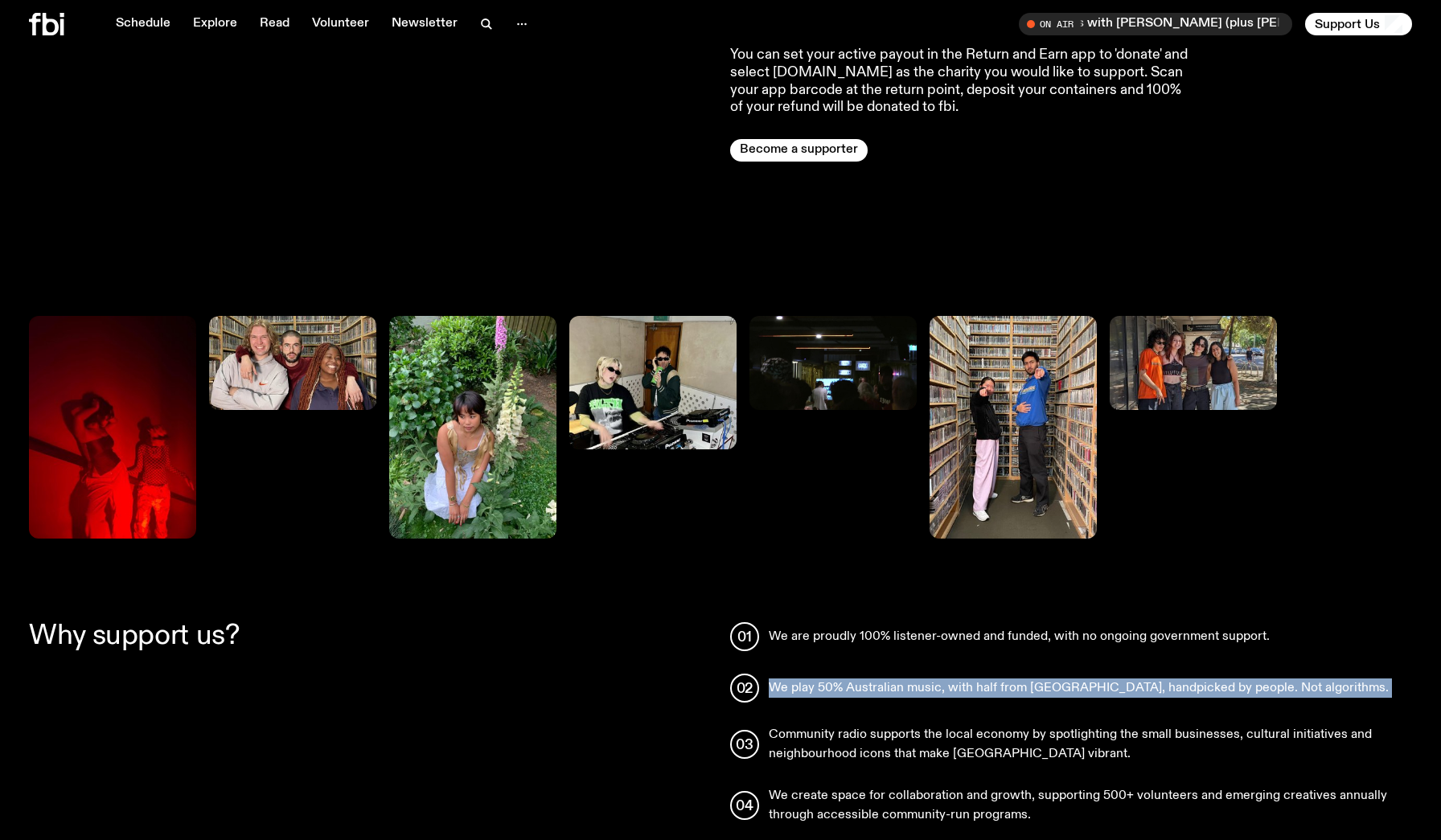
click at [1015, 678] on p "We play 50% Australian music, with half from [GEOGRAPHIC_DATA], handpicked by p…" at bounding box center [1079, 688] width 620 height 20
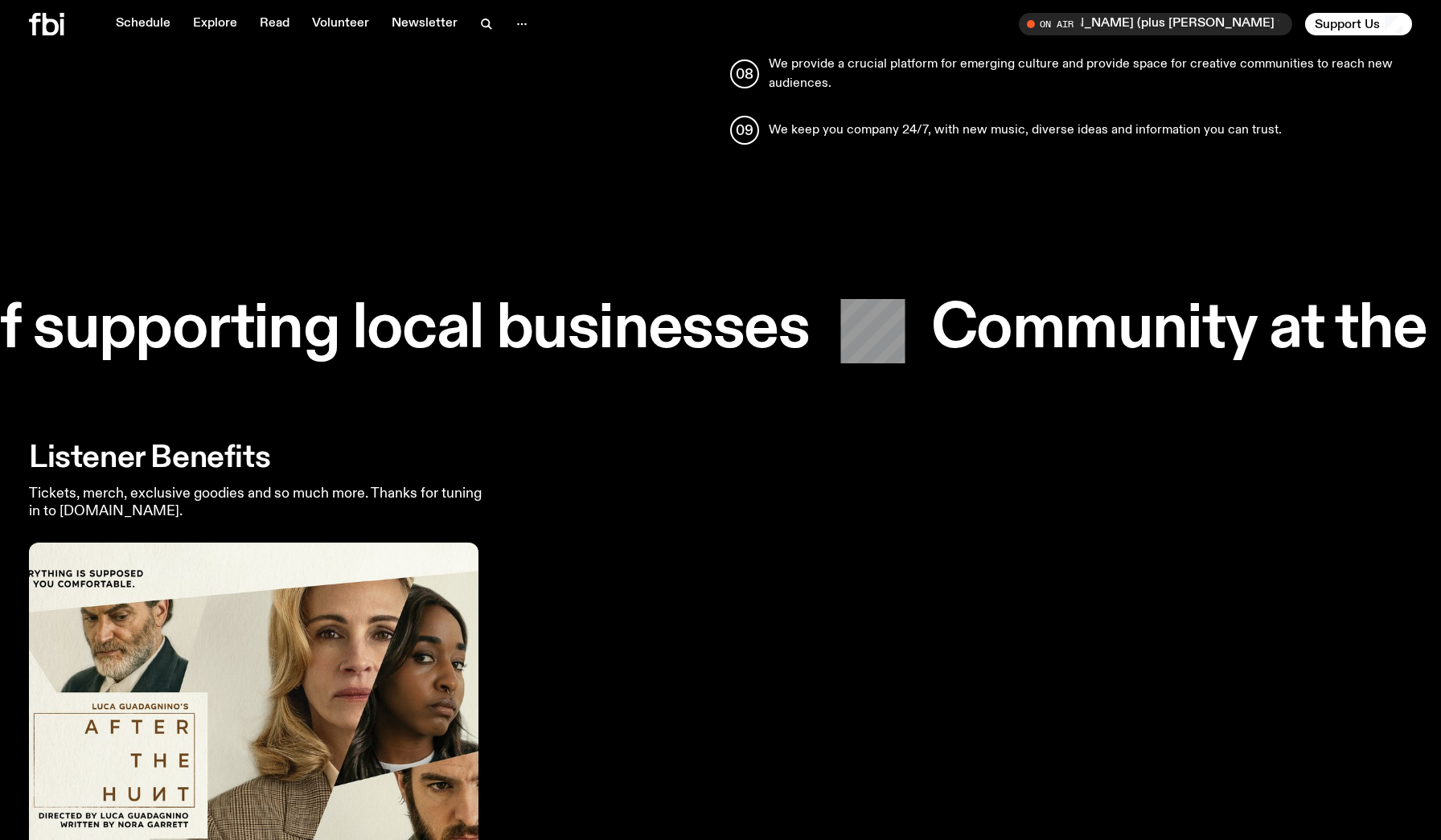
scroll to position [3101, 0]
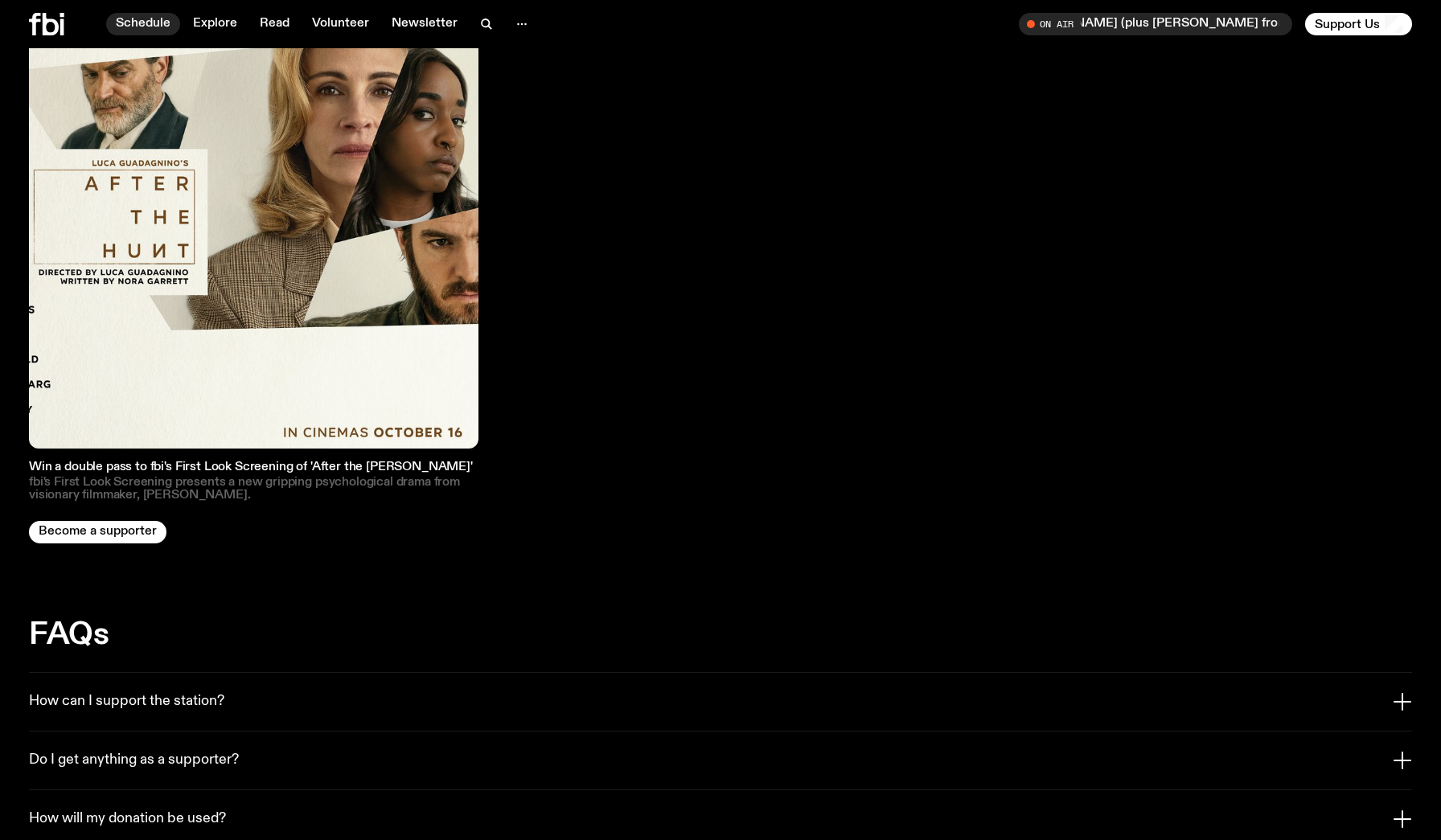
click at [145, 21] on link "Schedule" at bounding box center [143, 24] width 74 height 23
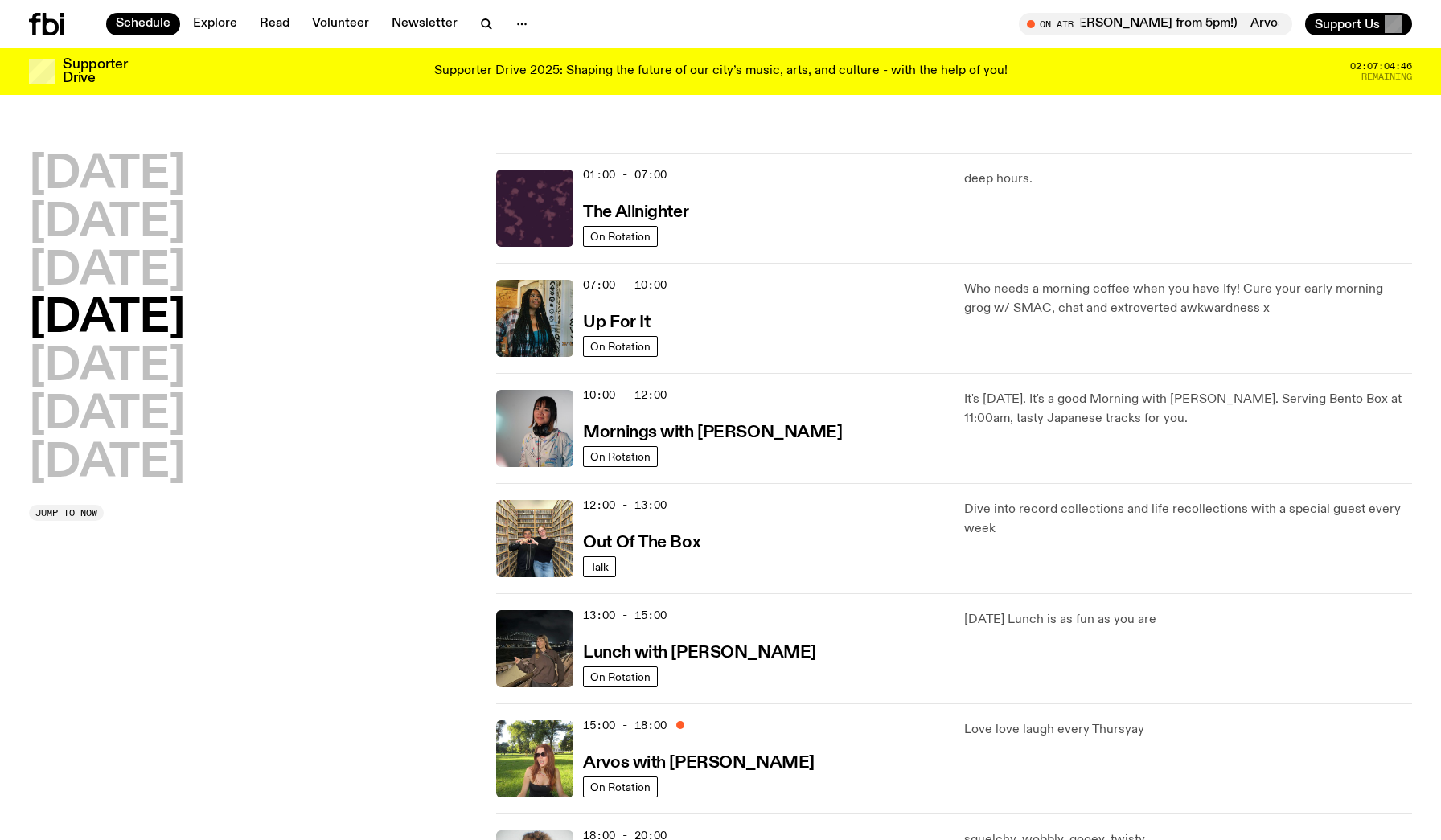
scroll to position [428, 0]
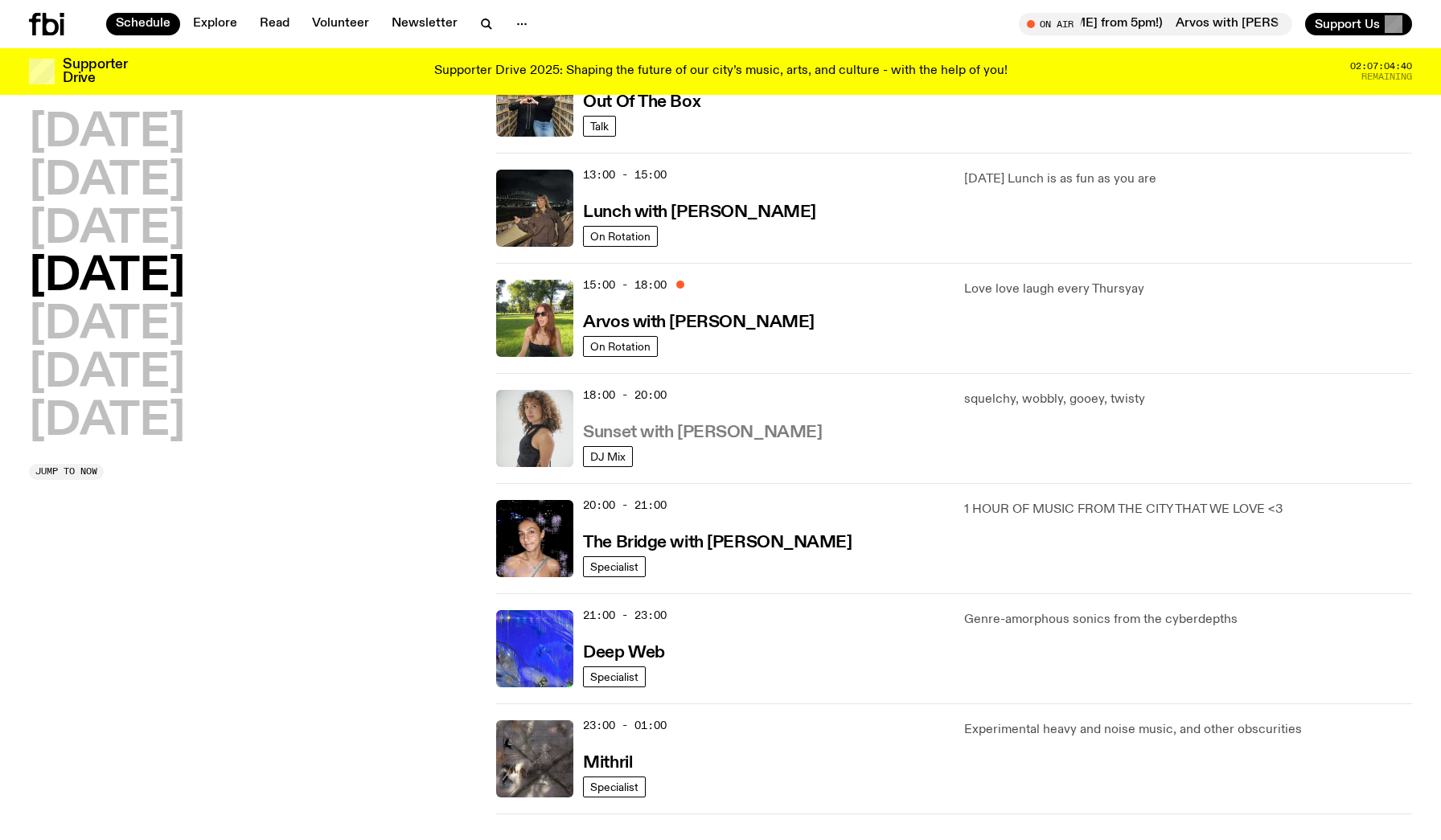
click at [678, 442] on h3 "Sunset with [PERSON_NAME]" at bounding box center [702, 433] width 239 height 17
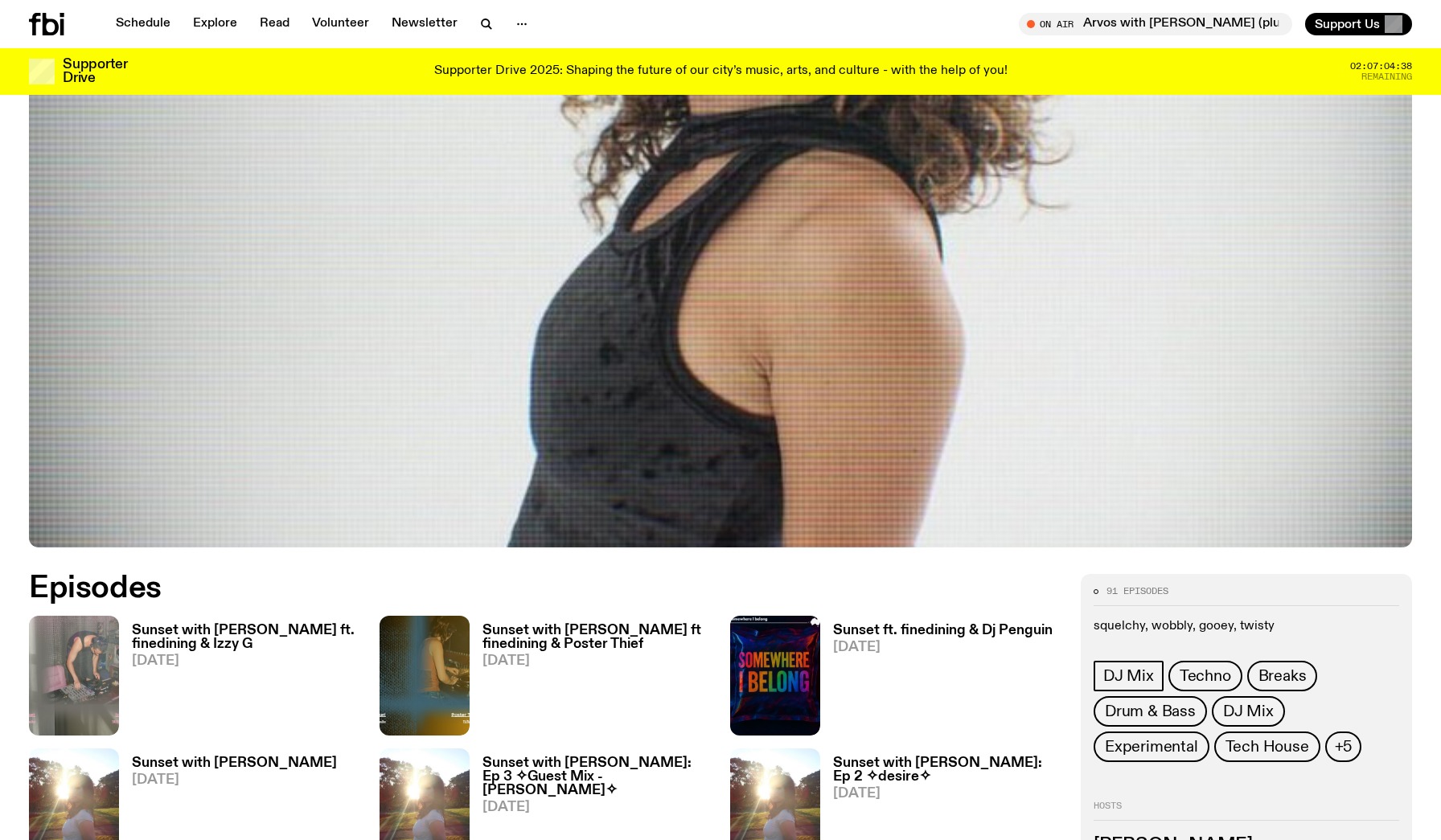
scroll to position [820, 0]
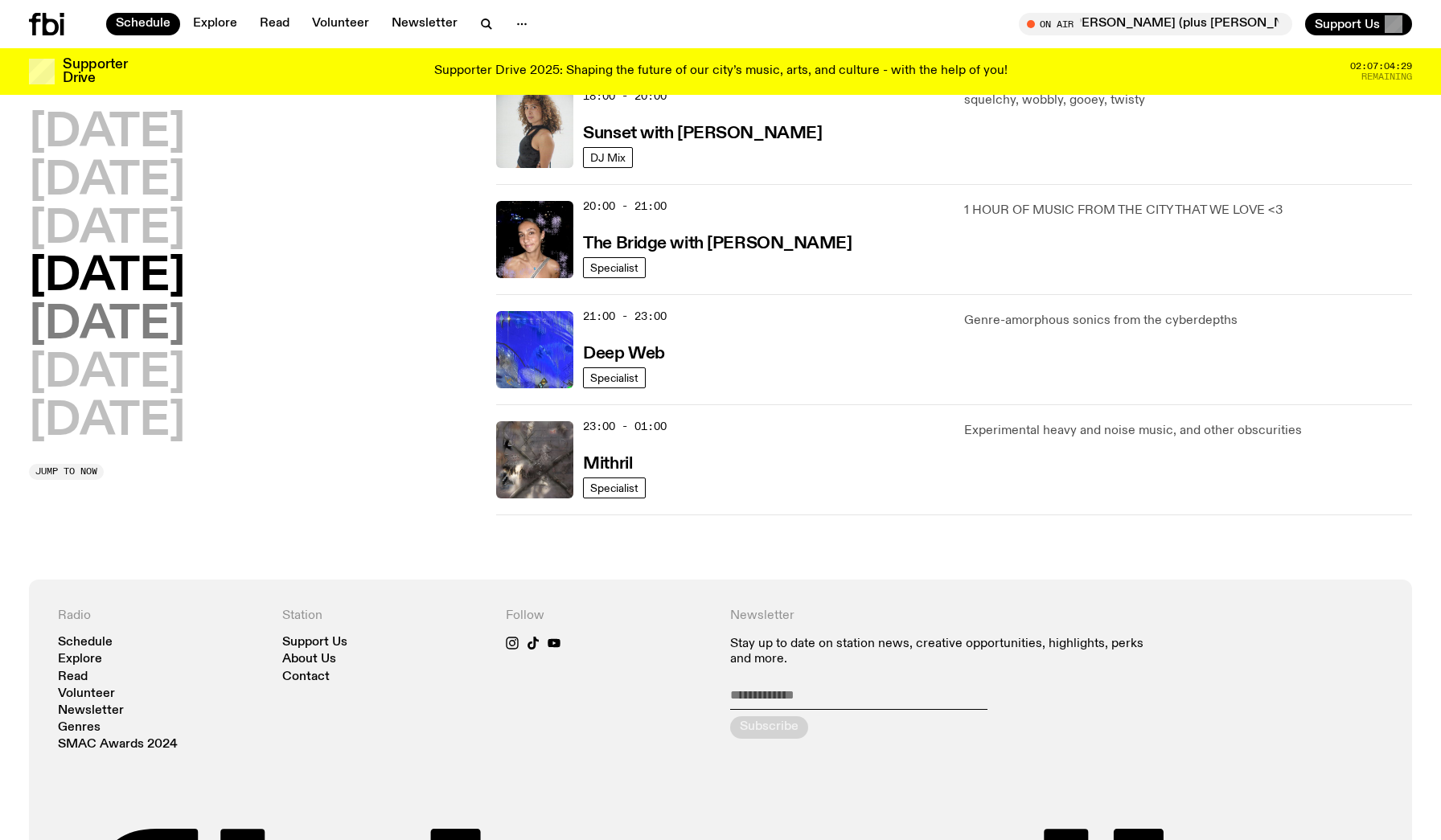
click at [77, 330] on h2 "[DATE]" at bounding box center [107, 326] width 156 height 45
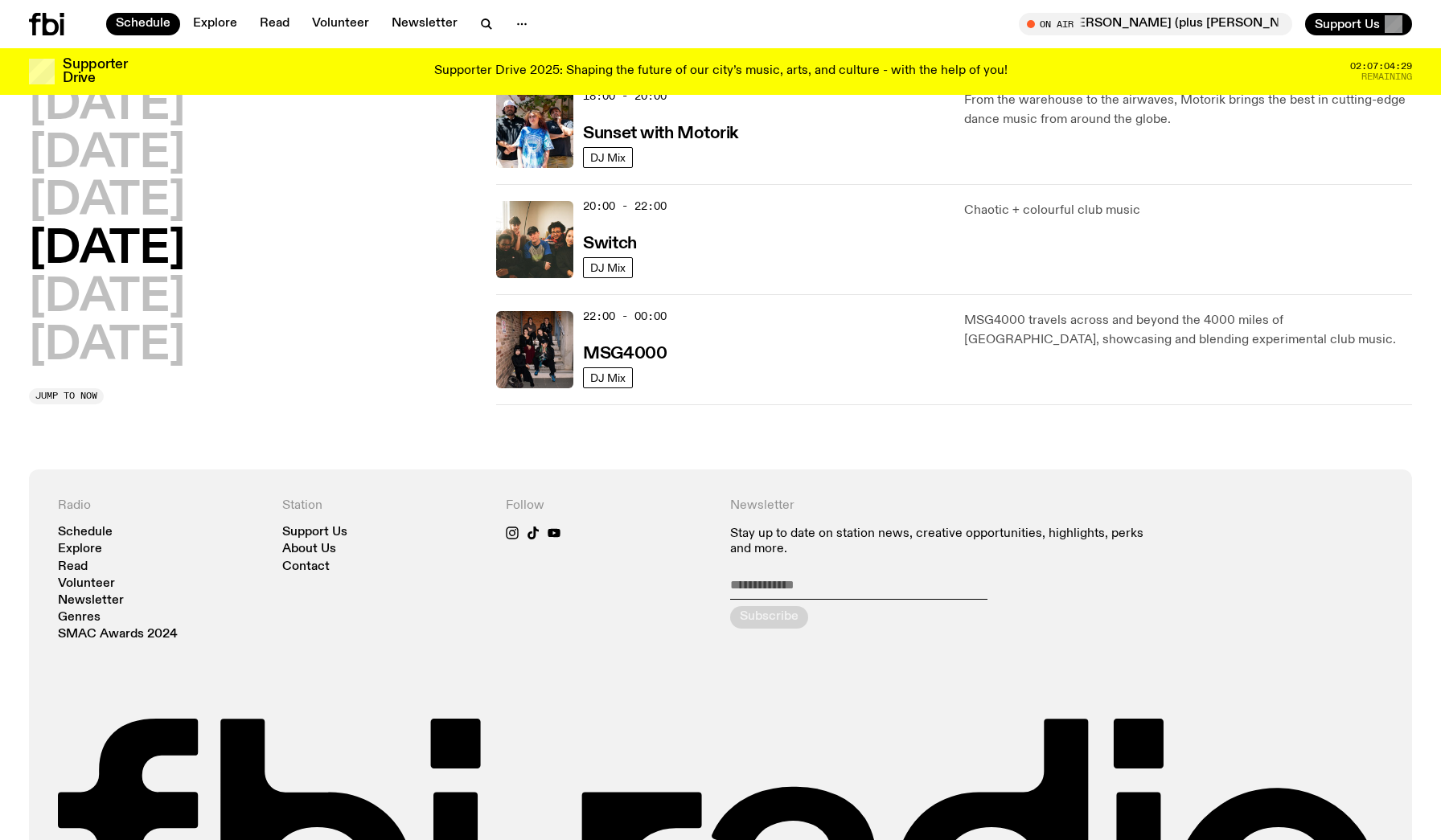
scroll to position [358, 0]
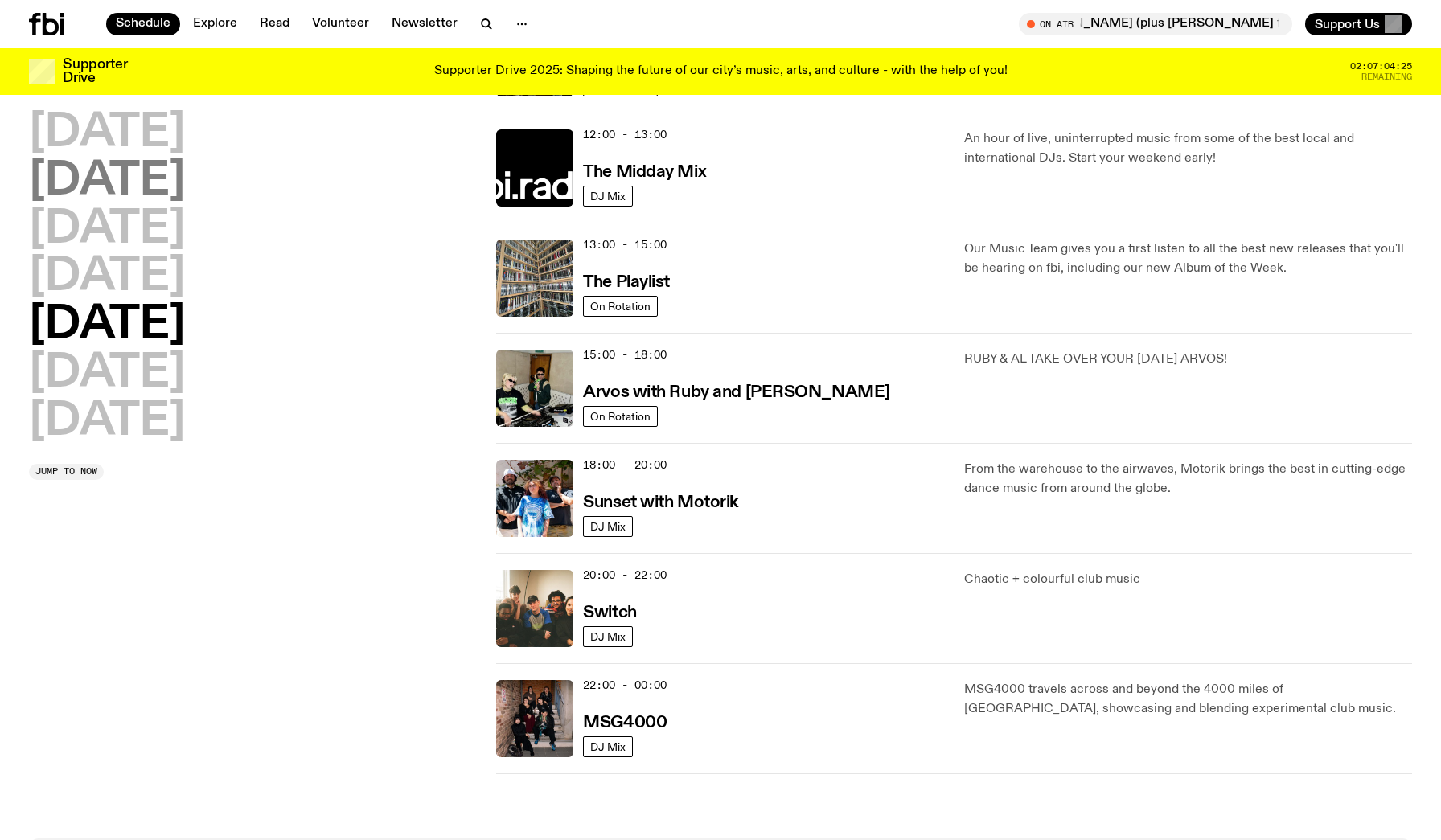
click at [135, 159] on h2 "[DATE]" at bounding box center [107, 181] width 156 height 45
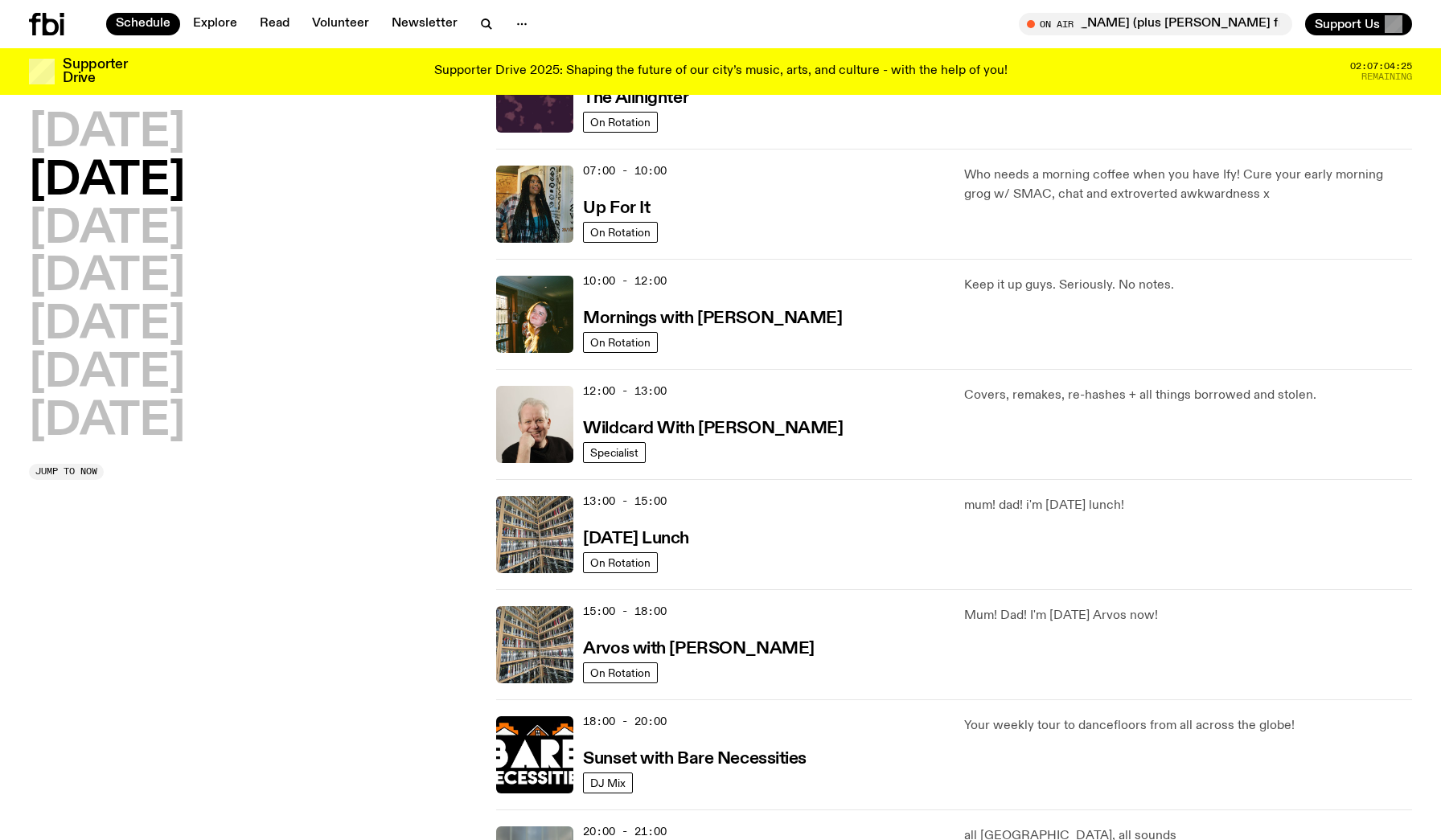
scroll to position [45, 0]
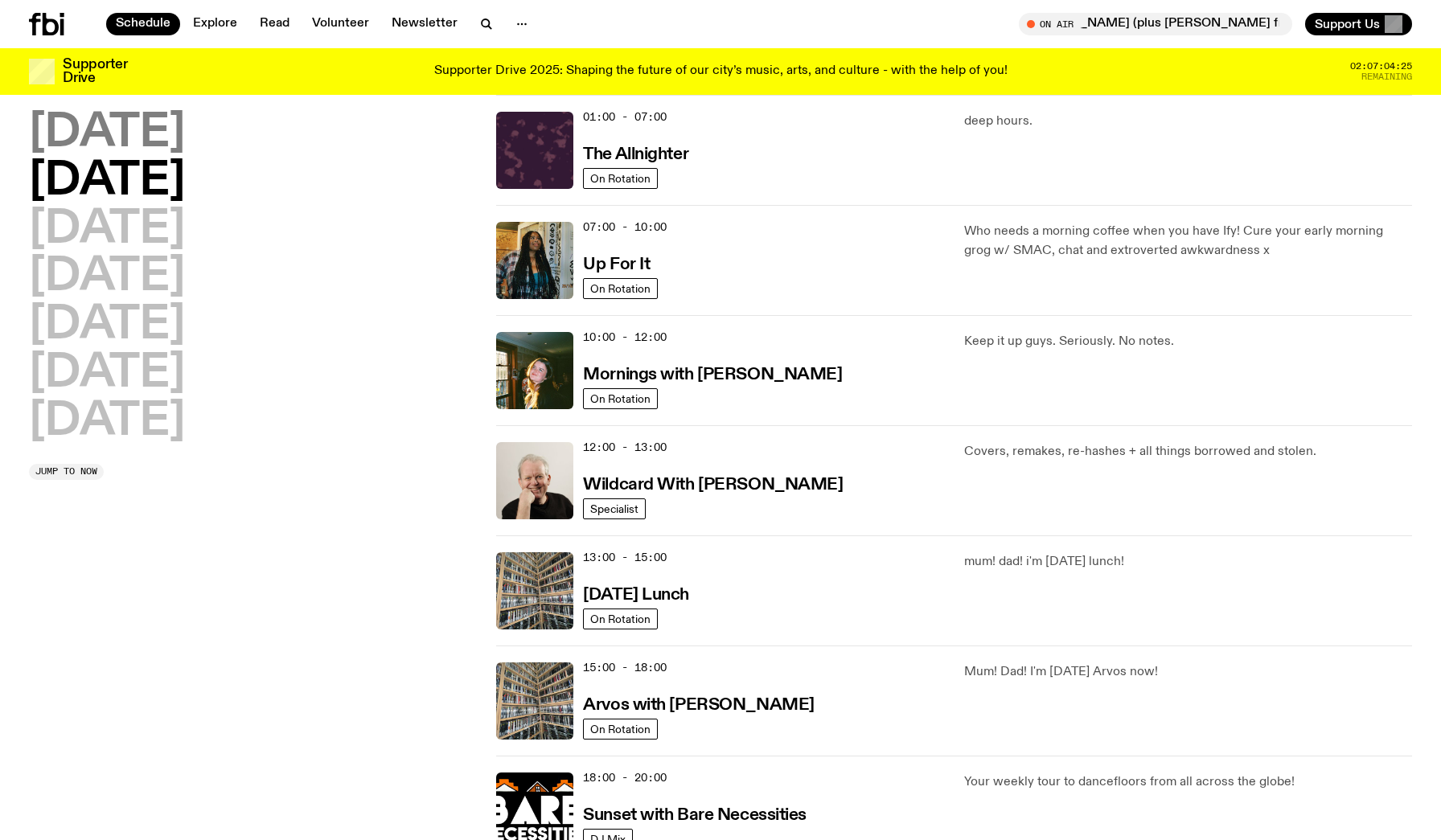
click at [134, 144] on h2 "[DATE]" at bounding box center [107, 133] width 156 height 45
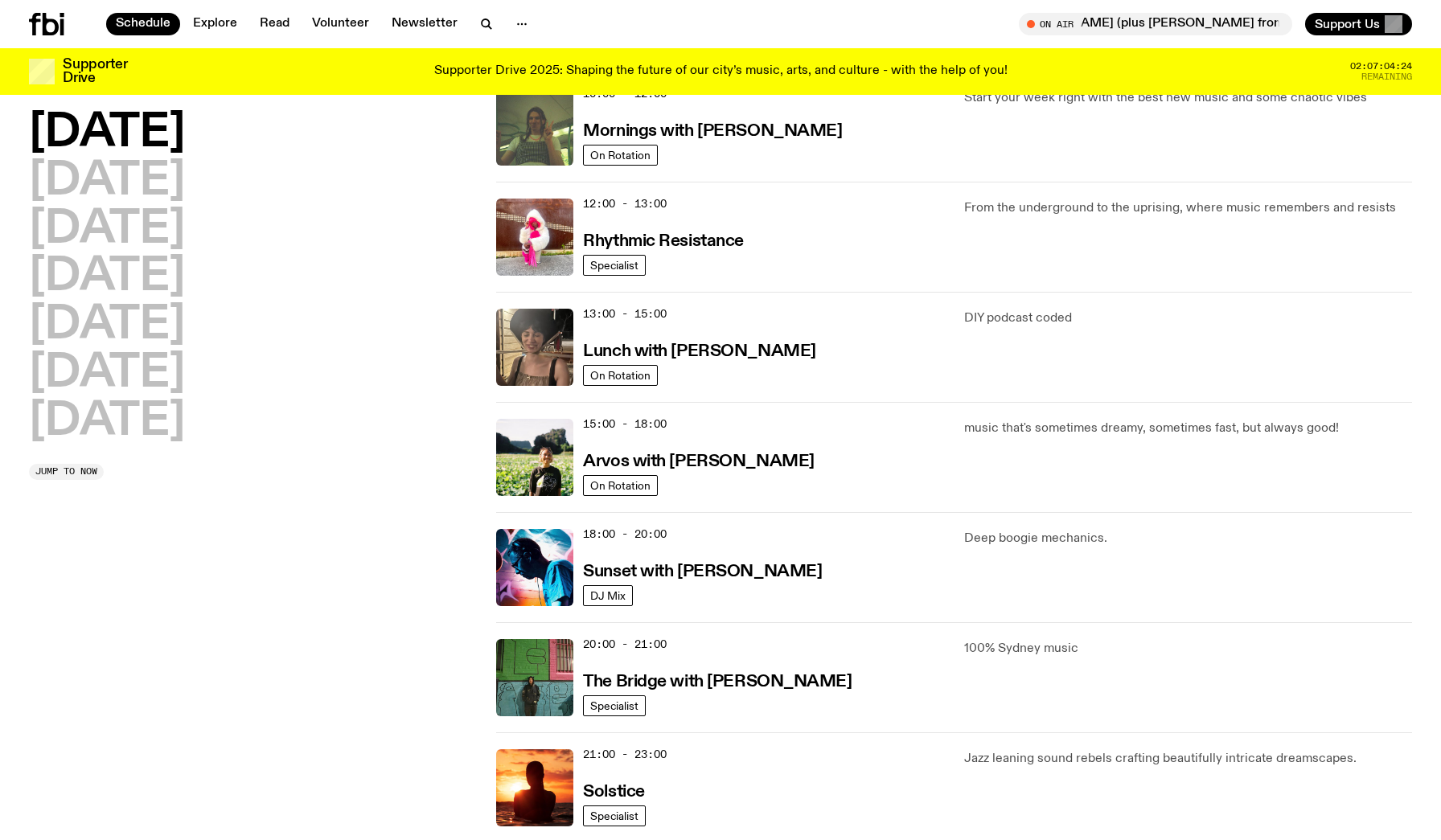
scroll to position [664, 0]
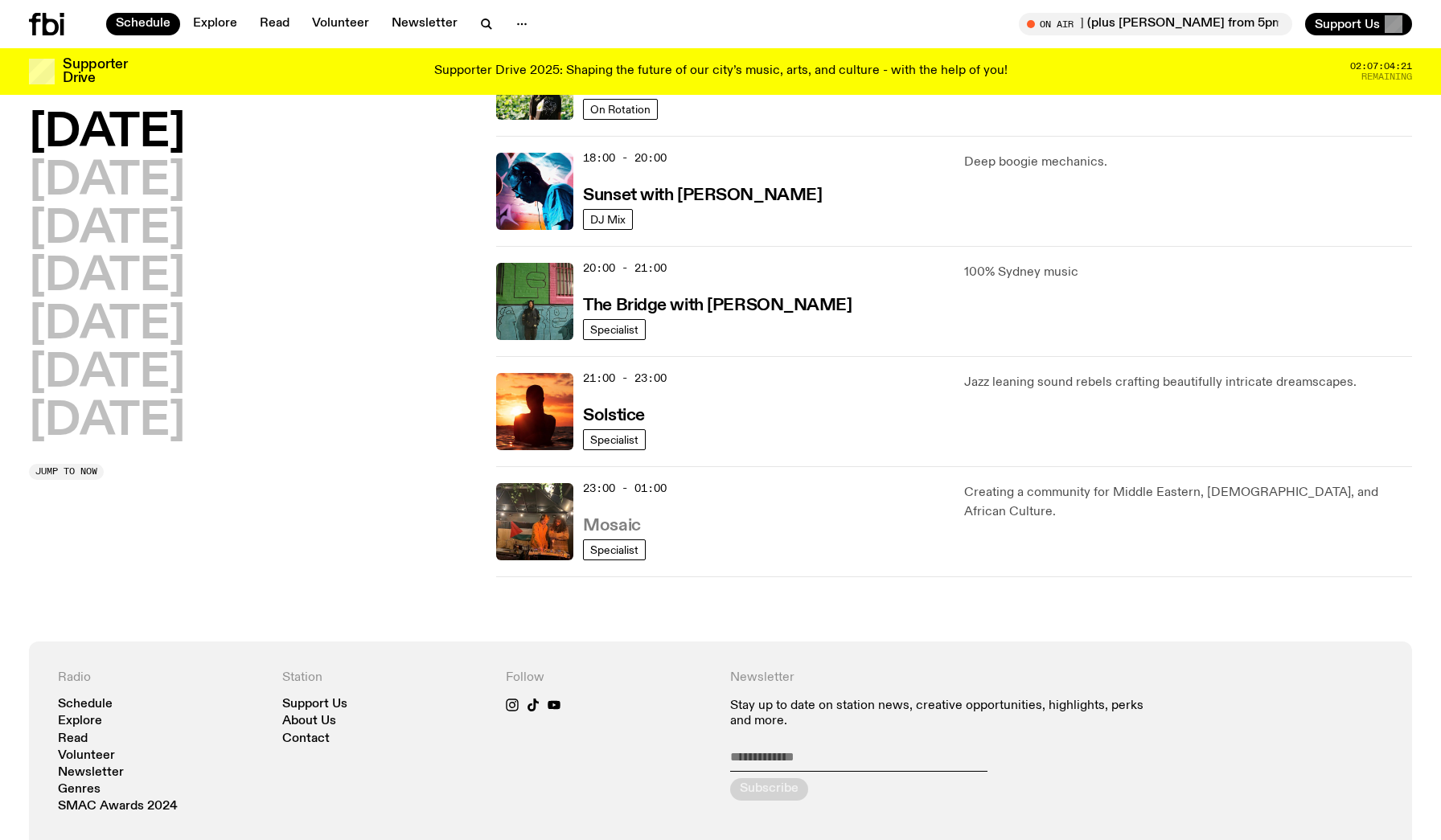
click at [618, 535] on h3 "Mosaic" at bounding box center [611, 526] width 57 height 17
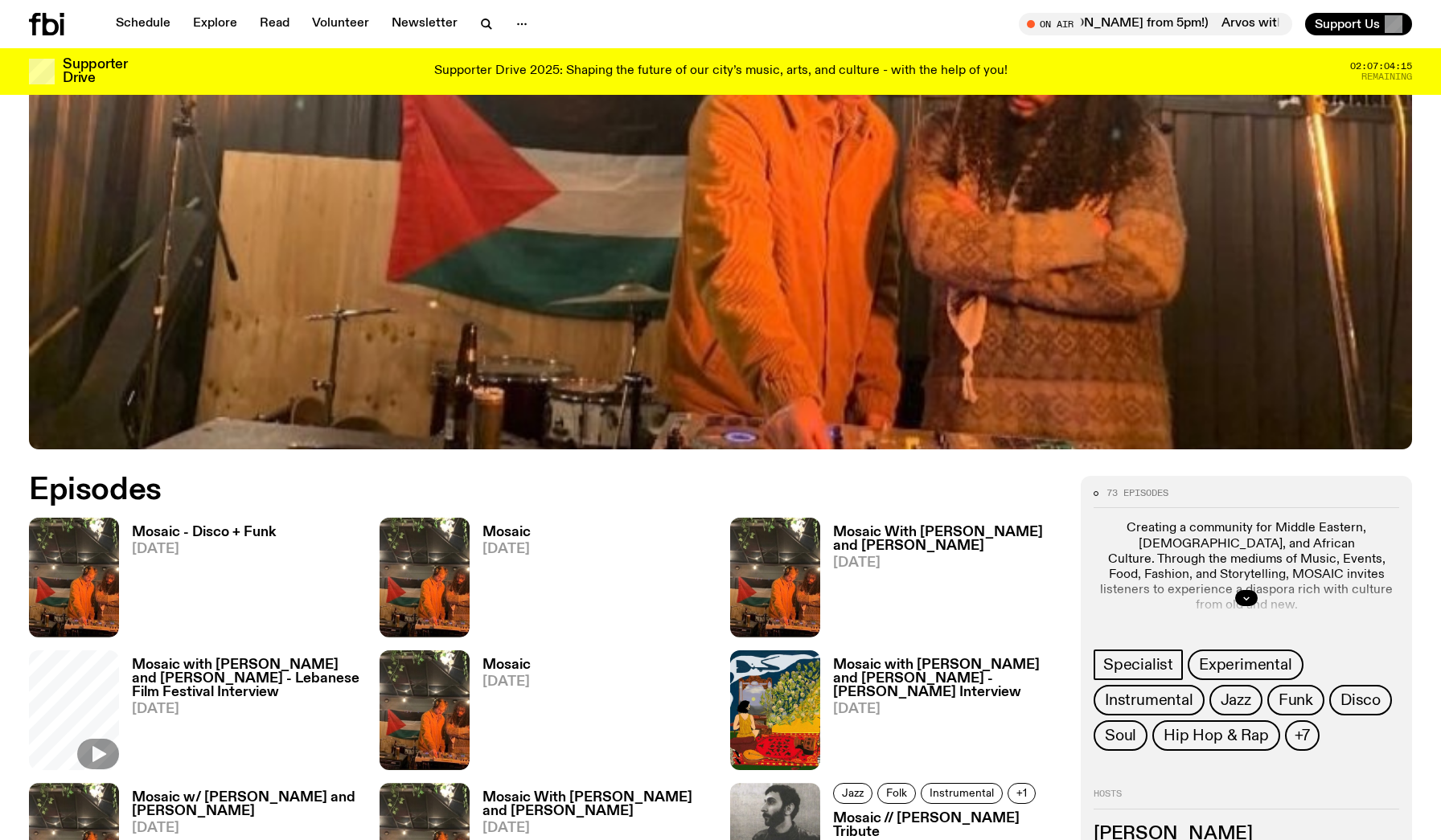
scroll to position [659, 0]
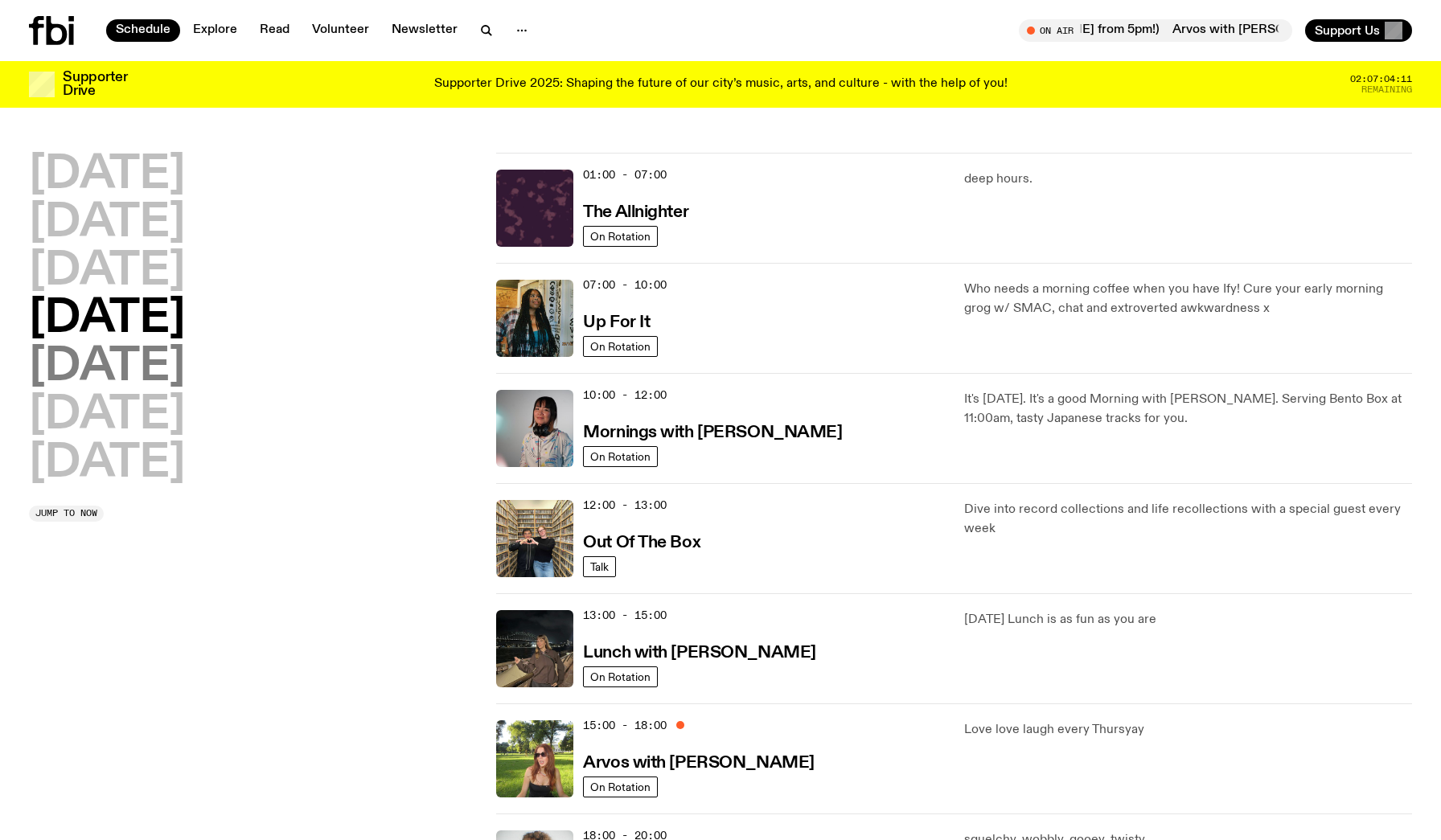
click at [139, 374] on h2 "[DATE]" at bounding box center [107, 367] width 156 height 45
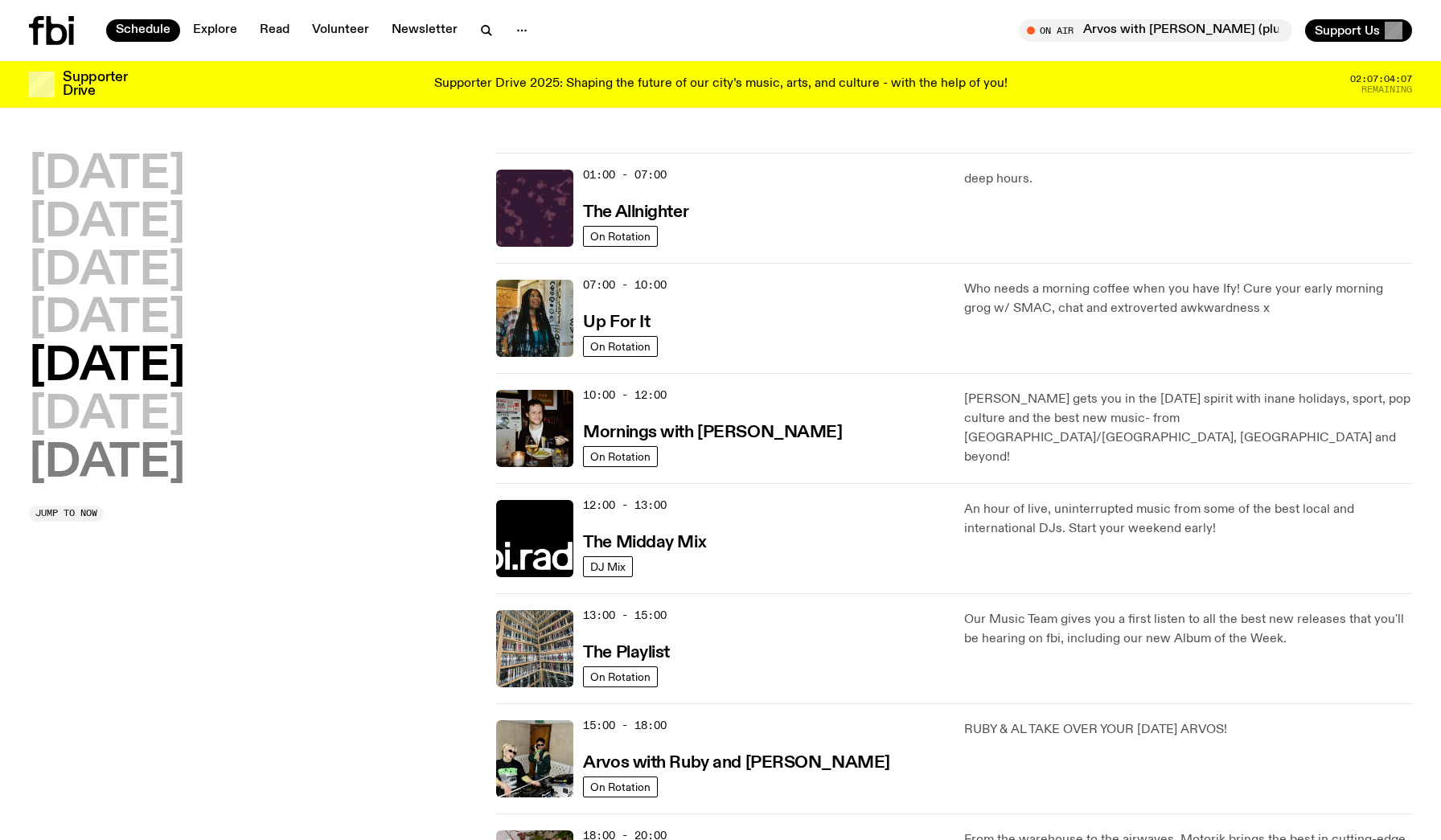
click at [185, 442] on h2 "[DATE]" at bounding box center [107, 464] width 156 height 45
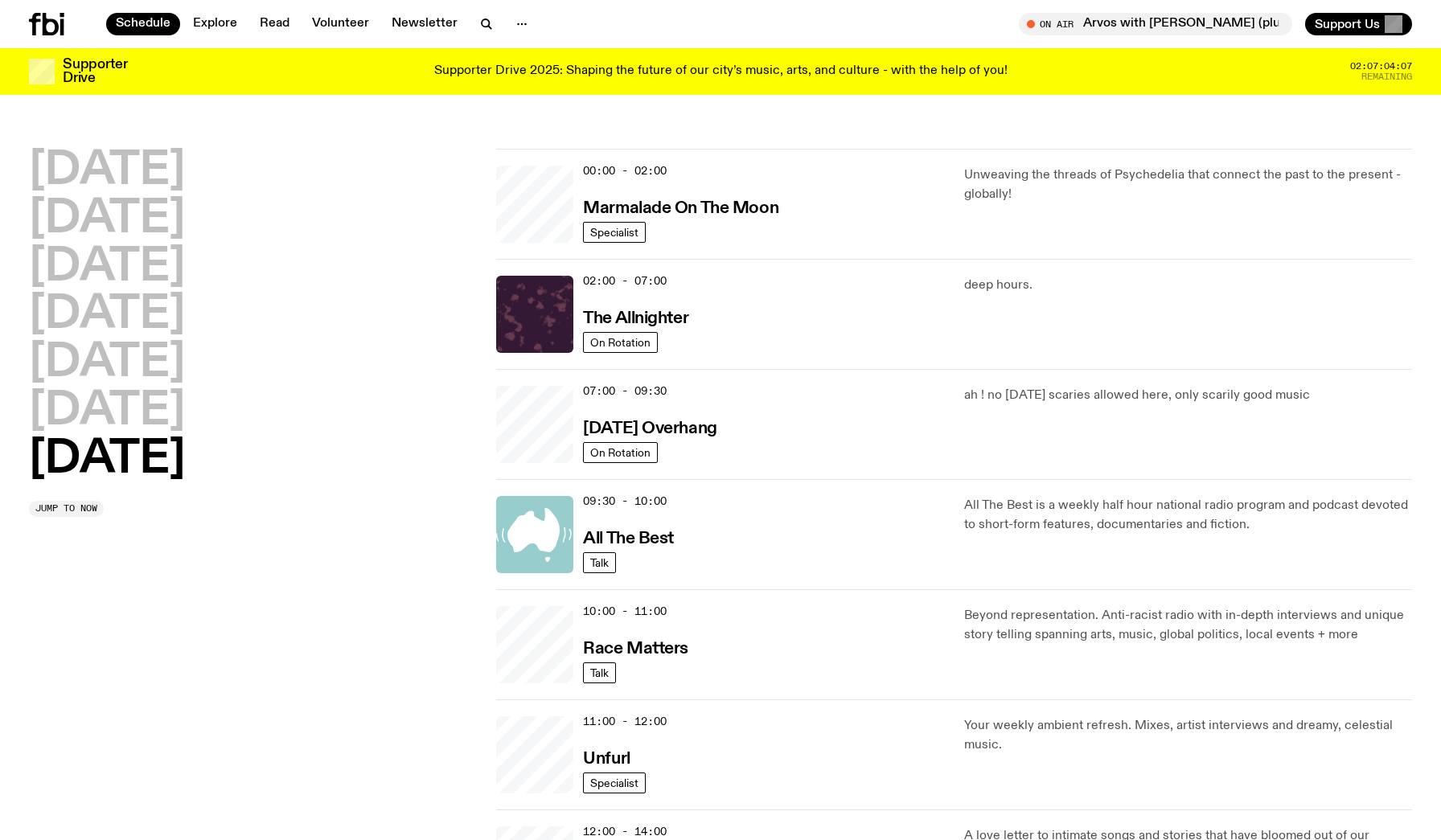
scroll to position [45, 0]
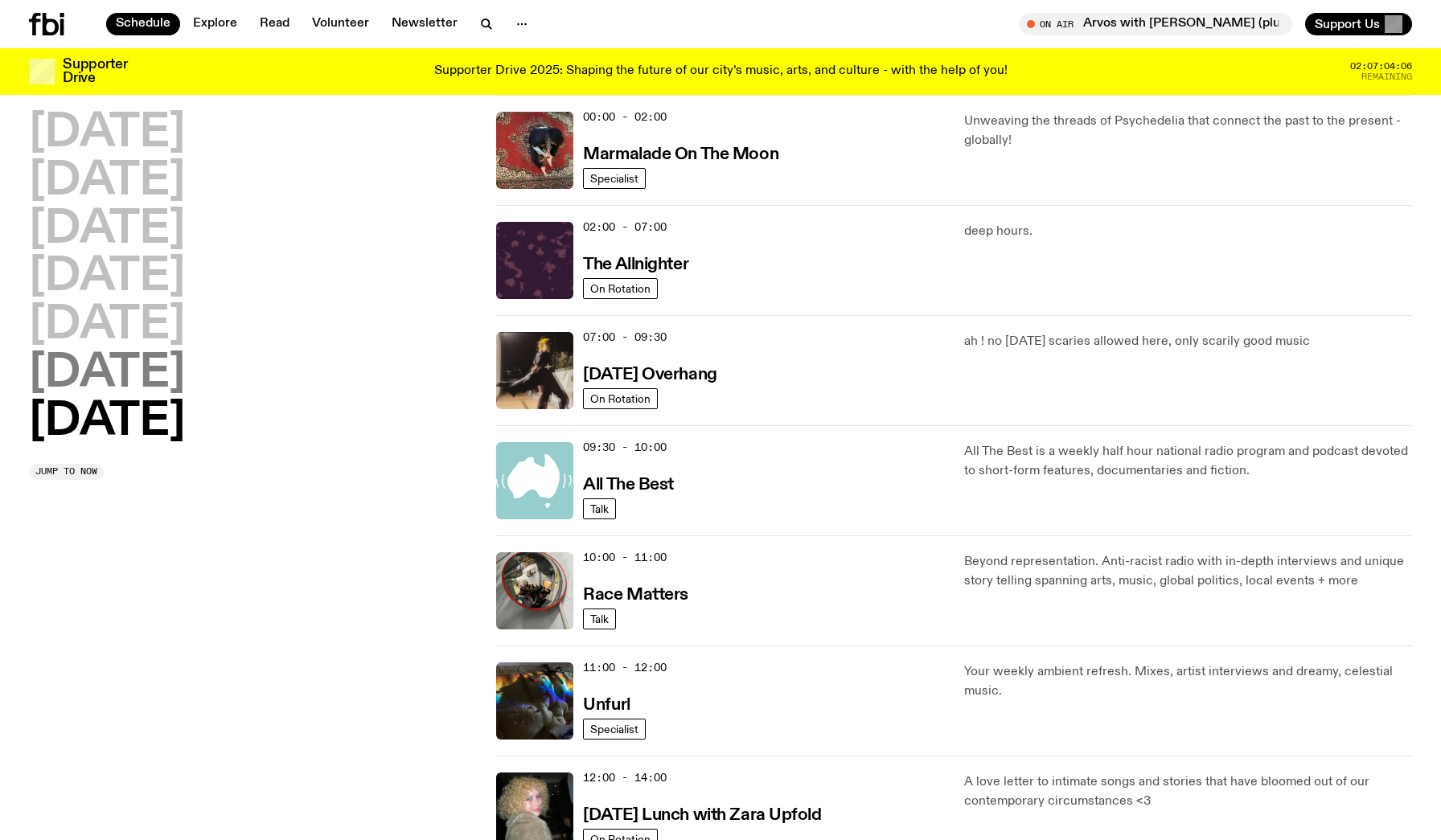
click at [184, 384] on h2 "[DATE]" at bounding box center [107, 374] width 156 height 45
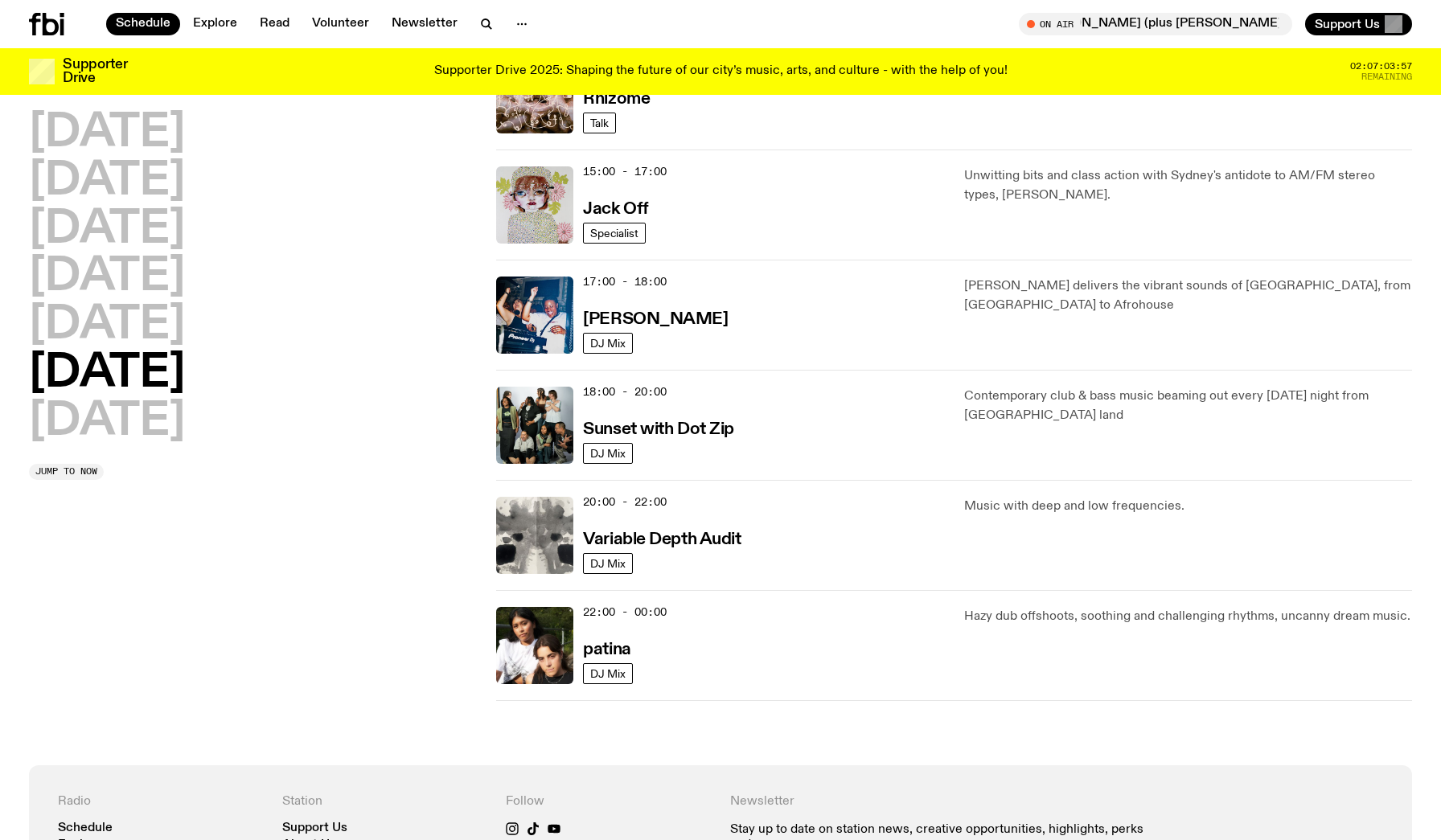
scroll to position [903, 0]
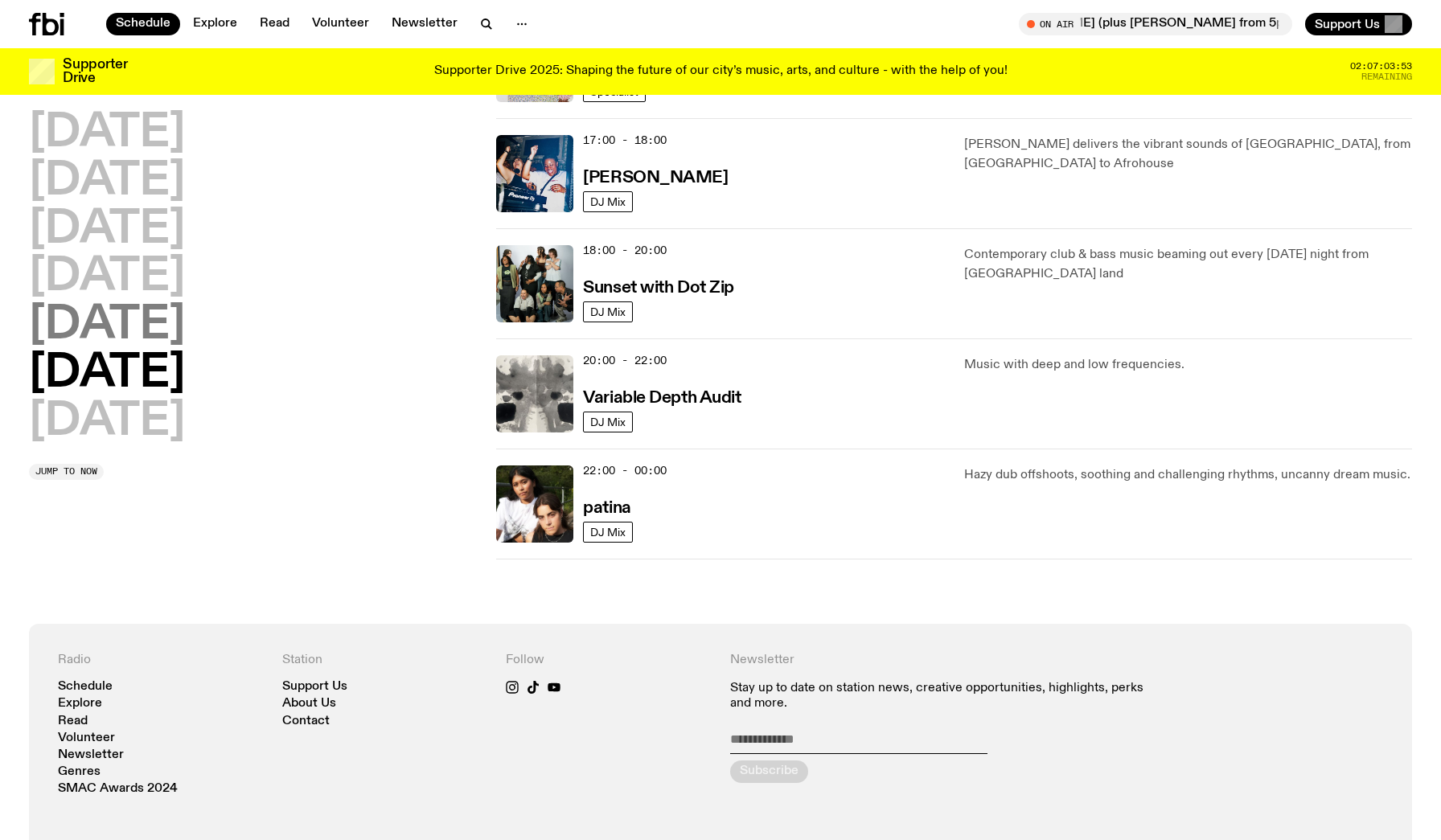
click at [142, 323] on h2 "[DATE]" at bounding box center [107, 326] width 156 height 45
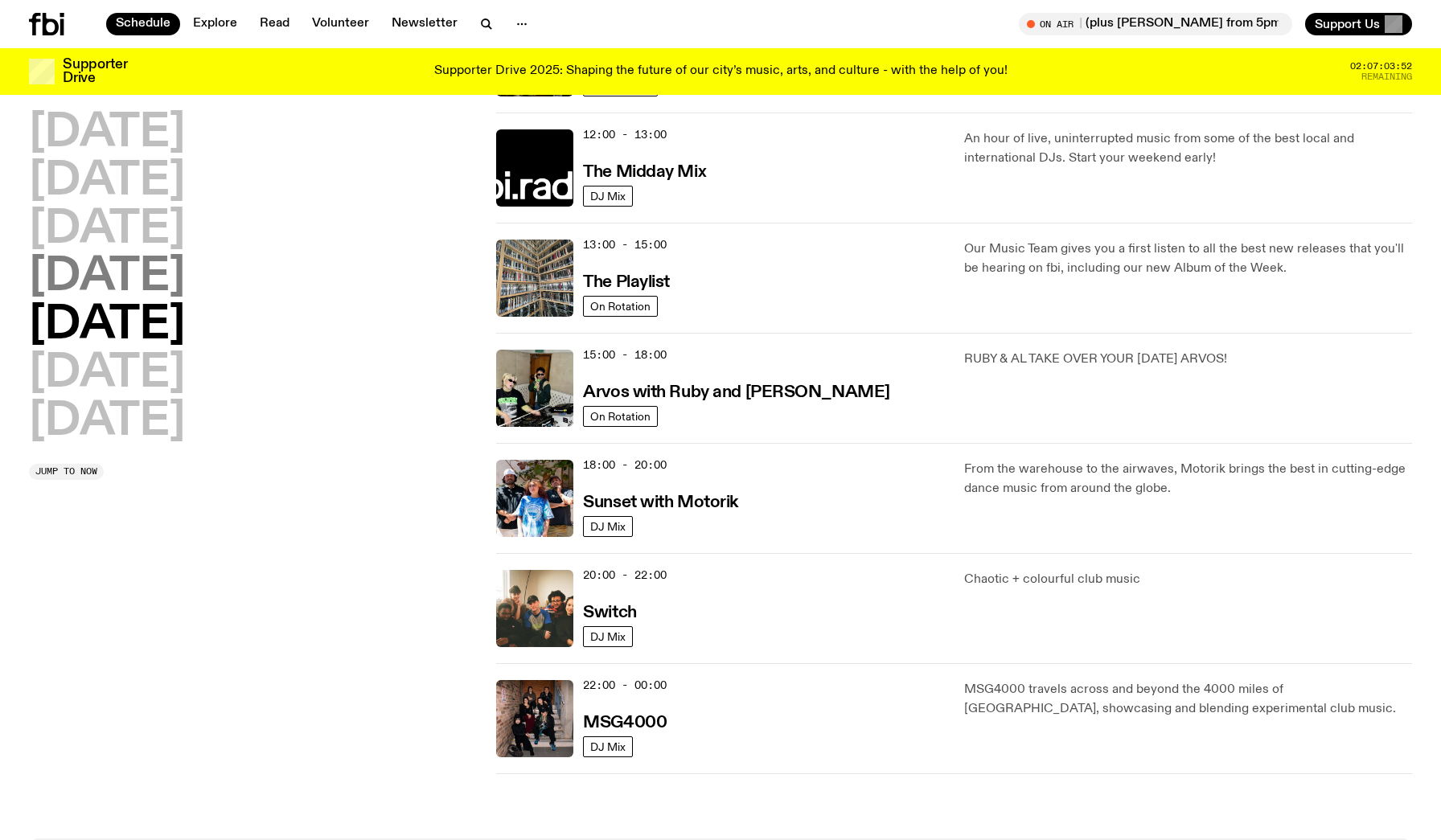
click at [159, 287] on h2 "[DATE]" at bounding box center [107, 277] width 156 height 45
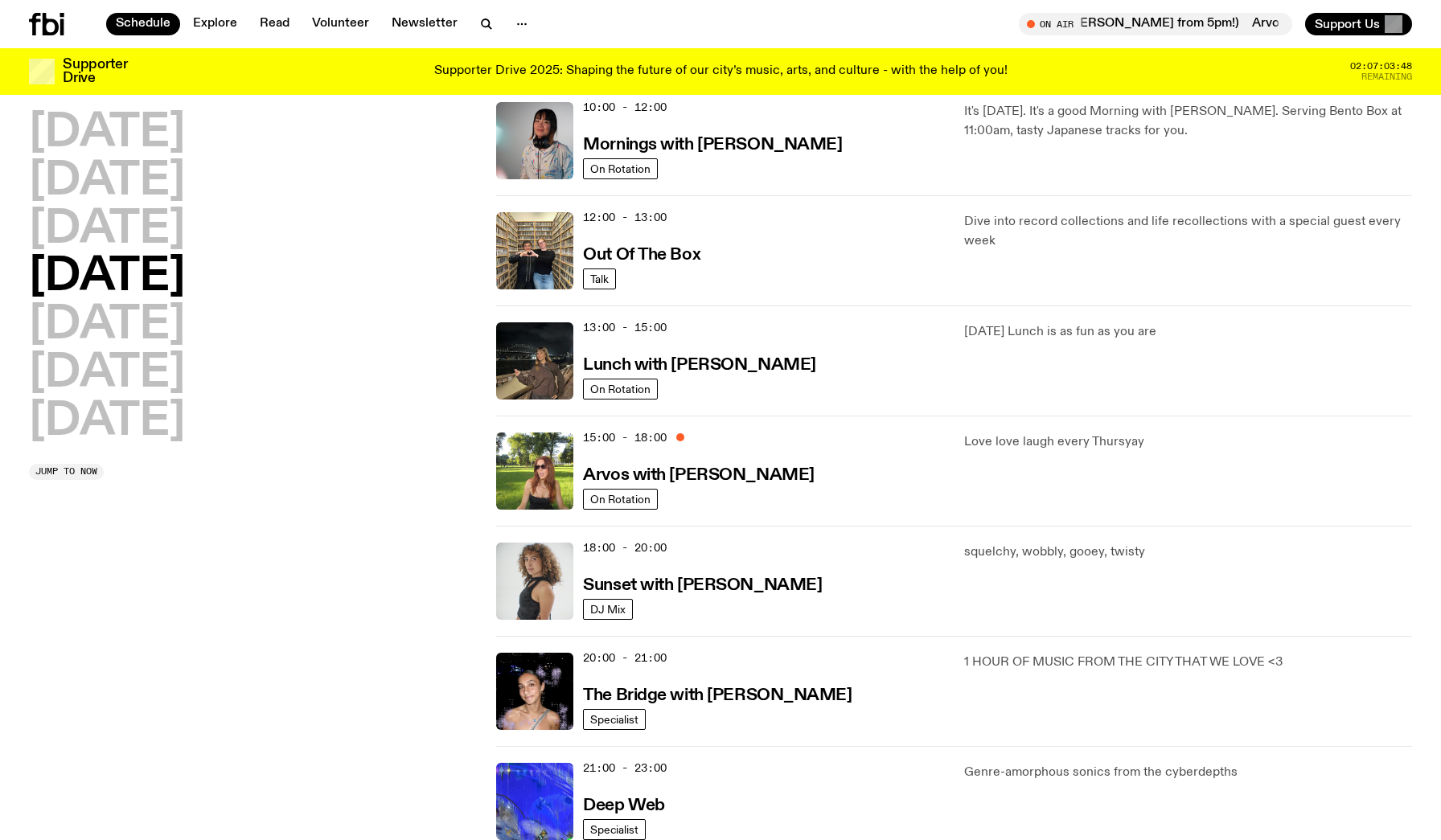
scroll to position [280, 0]
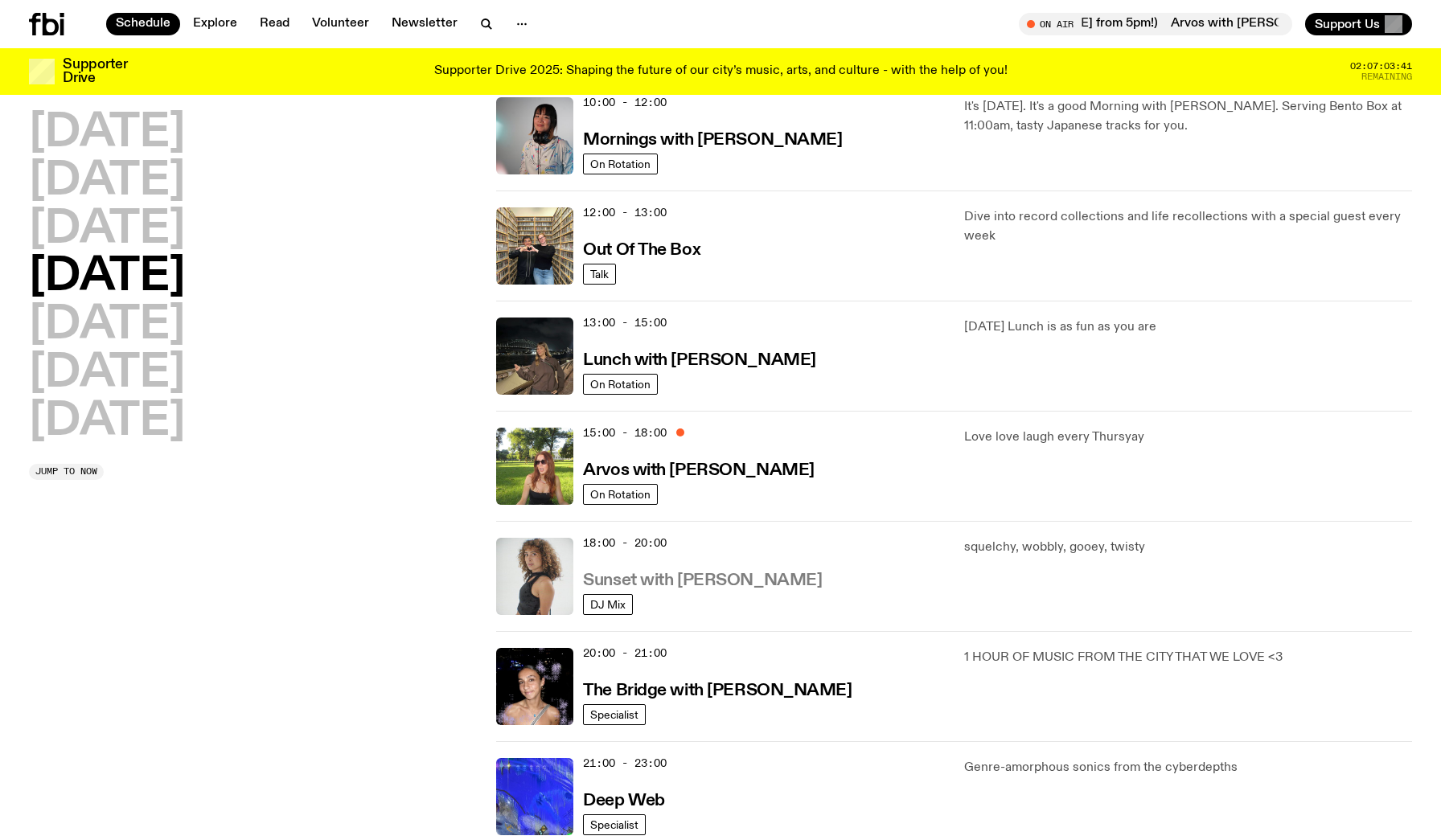
click at [704, 586] on h3 "Sunset with [PERSON_NAME]" at bounding box center [702, 581] width 239 height 17
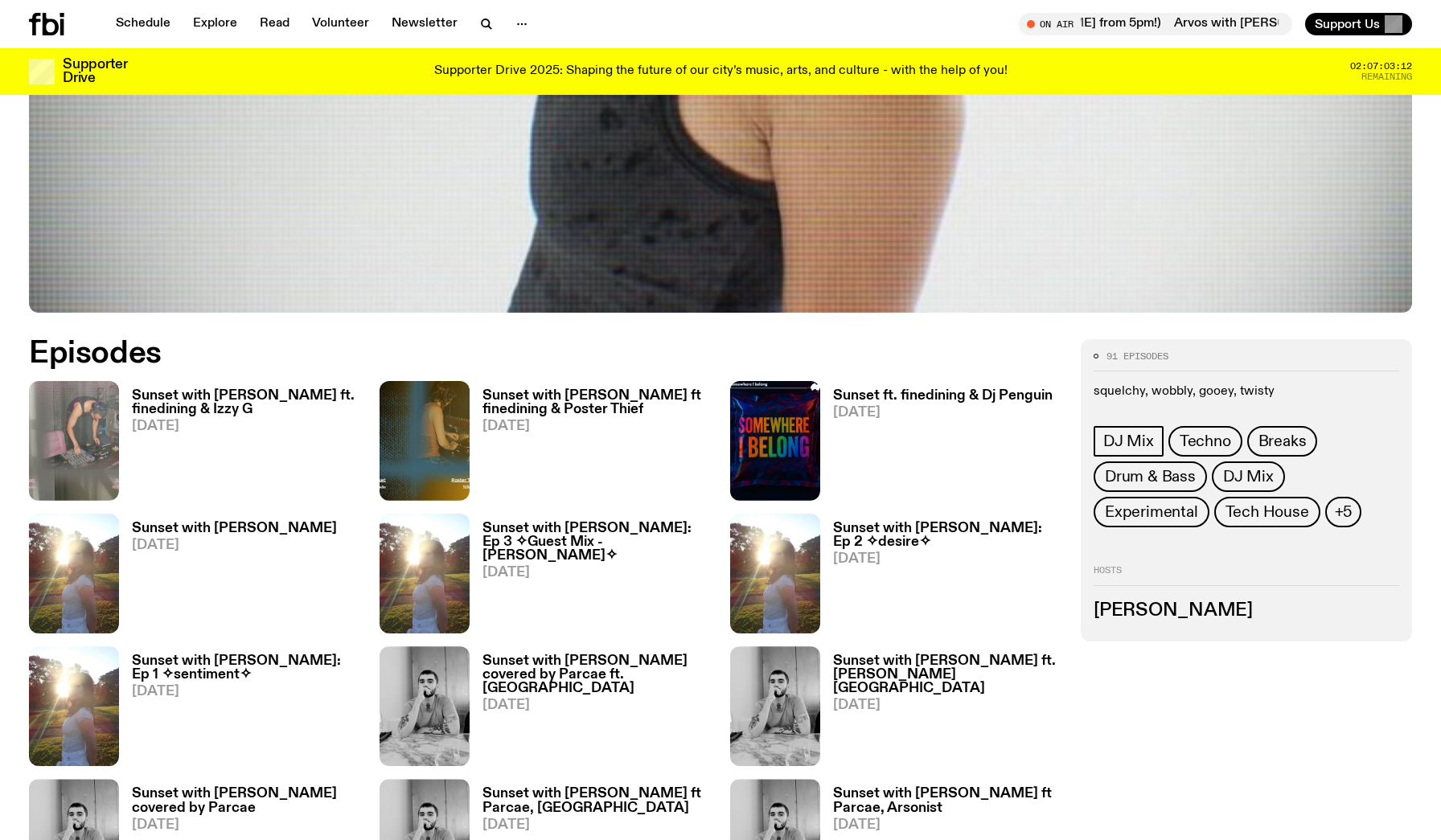
scroll to position [928, 0]
